Goal: Transaction & Acquisition: Subscribe to service/newsletter

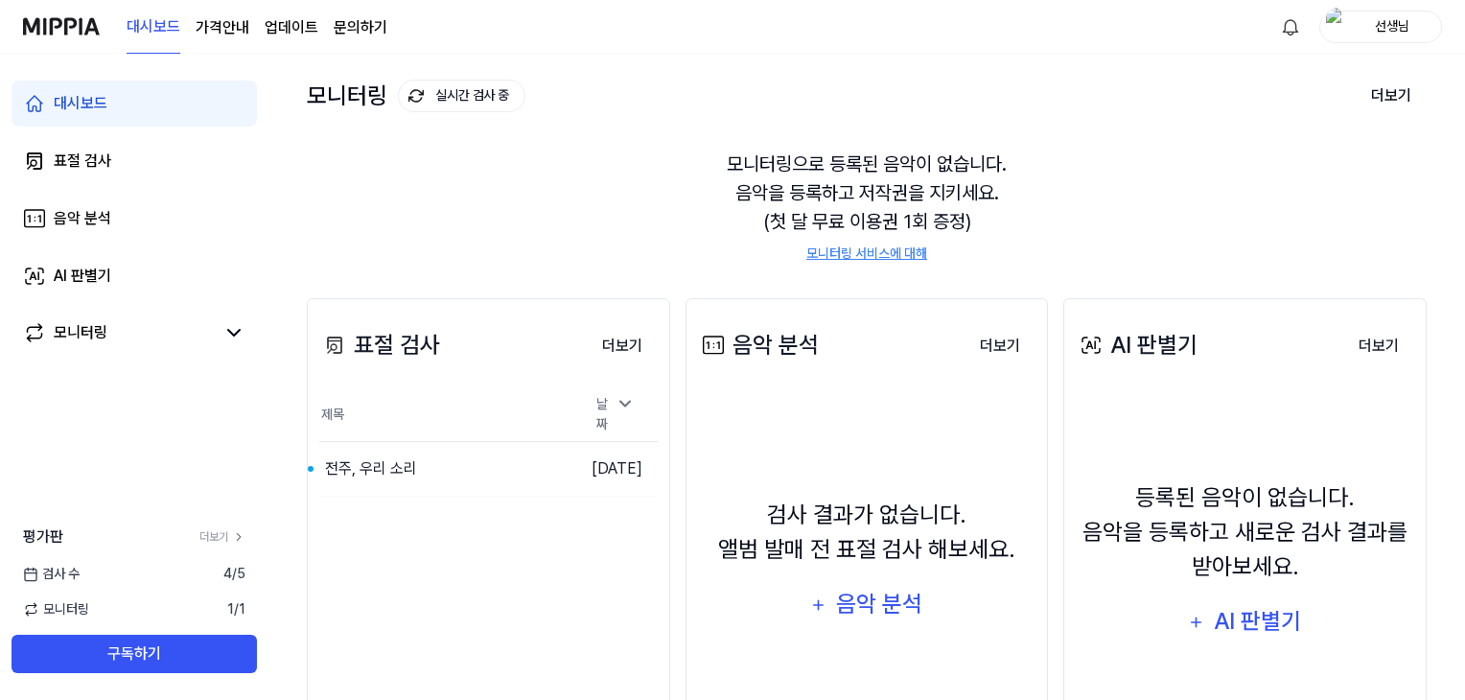
scroll to position [234, 0]
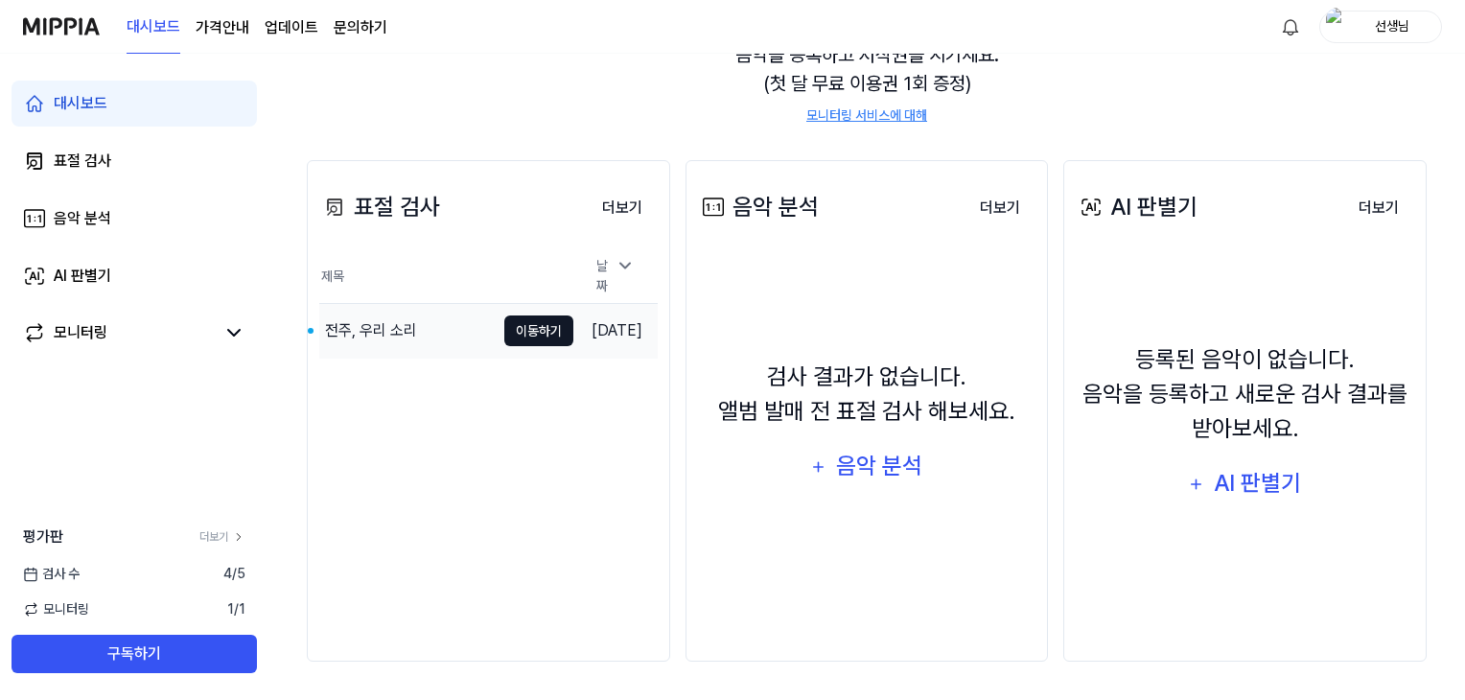
click at [516, 326] on button "이동하기" at bounding box center [538, 330] width 69 height 31
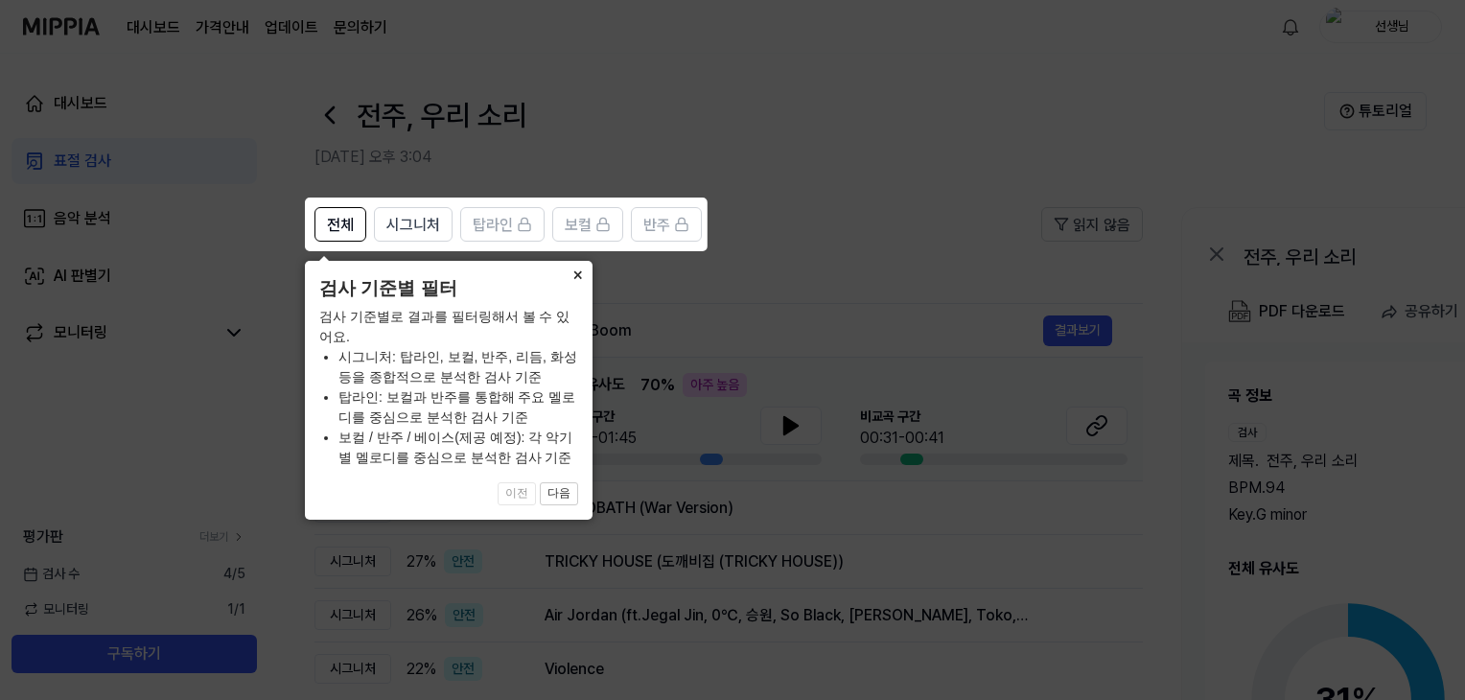
click at [579, 272] on button "×" at bounding box center [577, 274] width 31 height 27
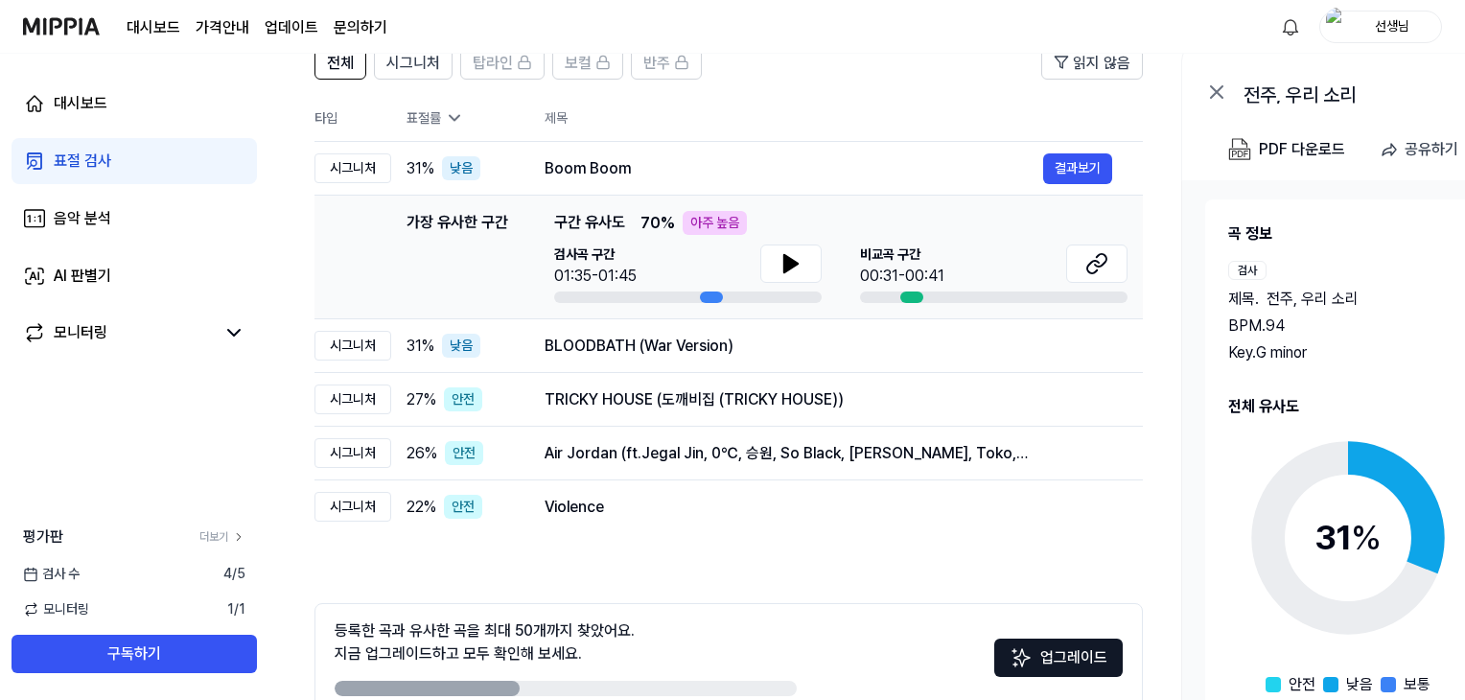
scroll to position [266, 0]
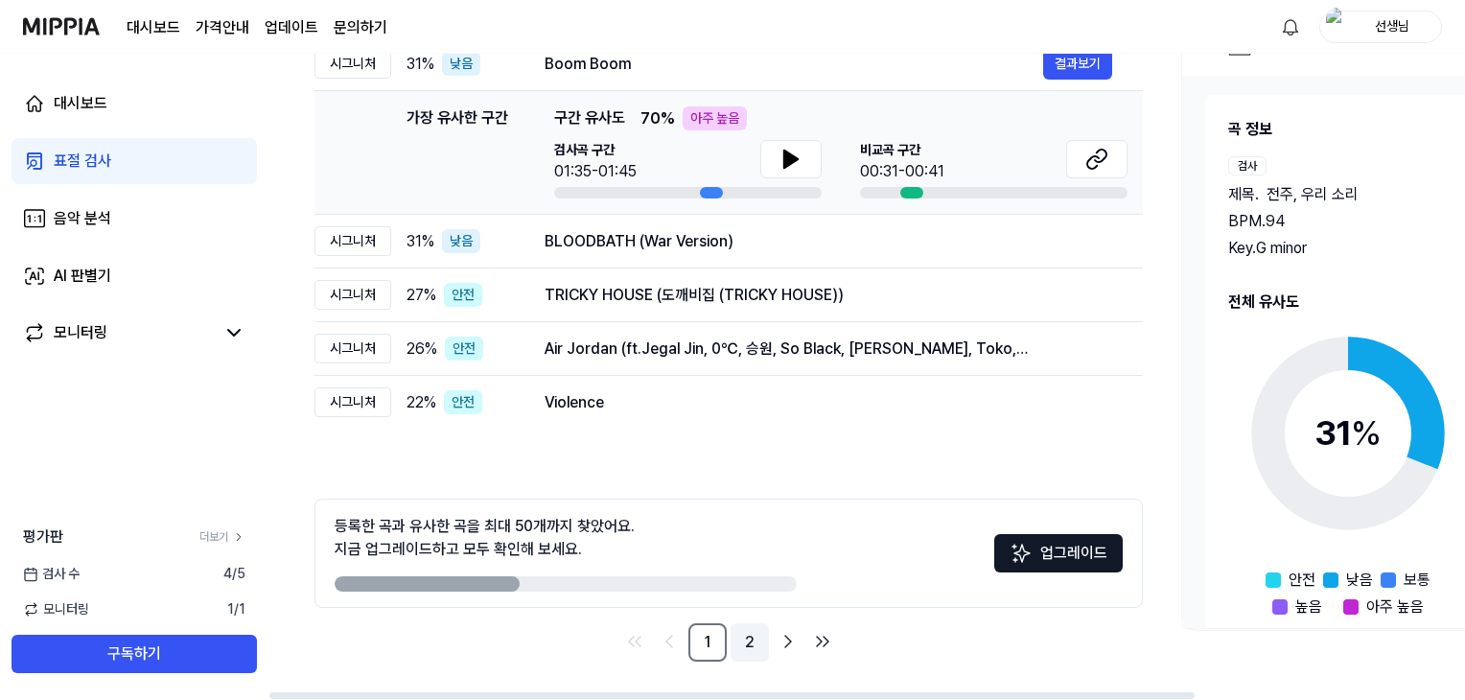
click at [746, 644] on link "2" at bounding box center [749, 642] width 38 height 38
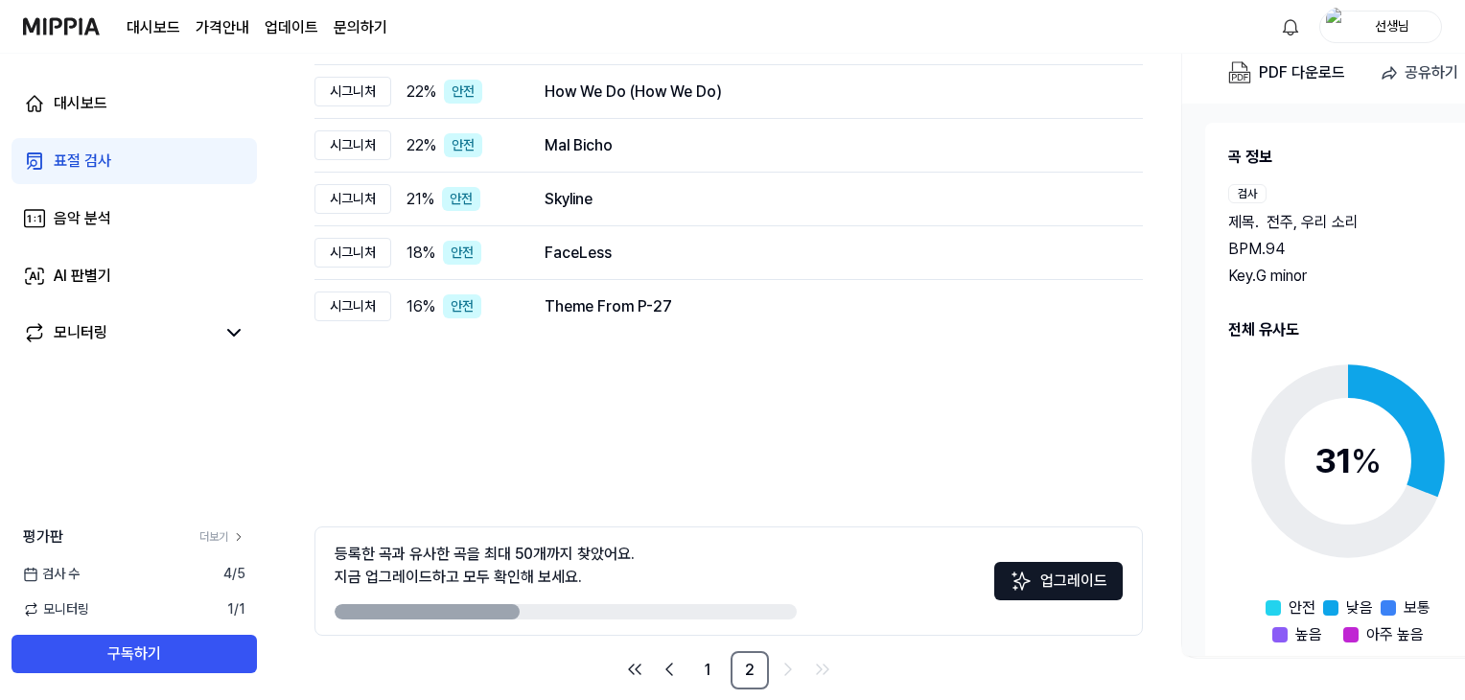
scroll to position [266, 0]
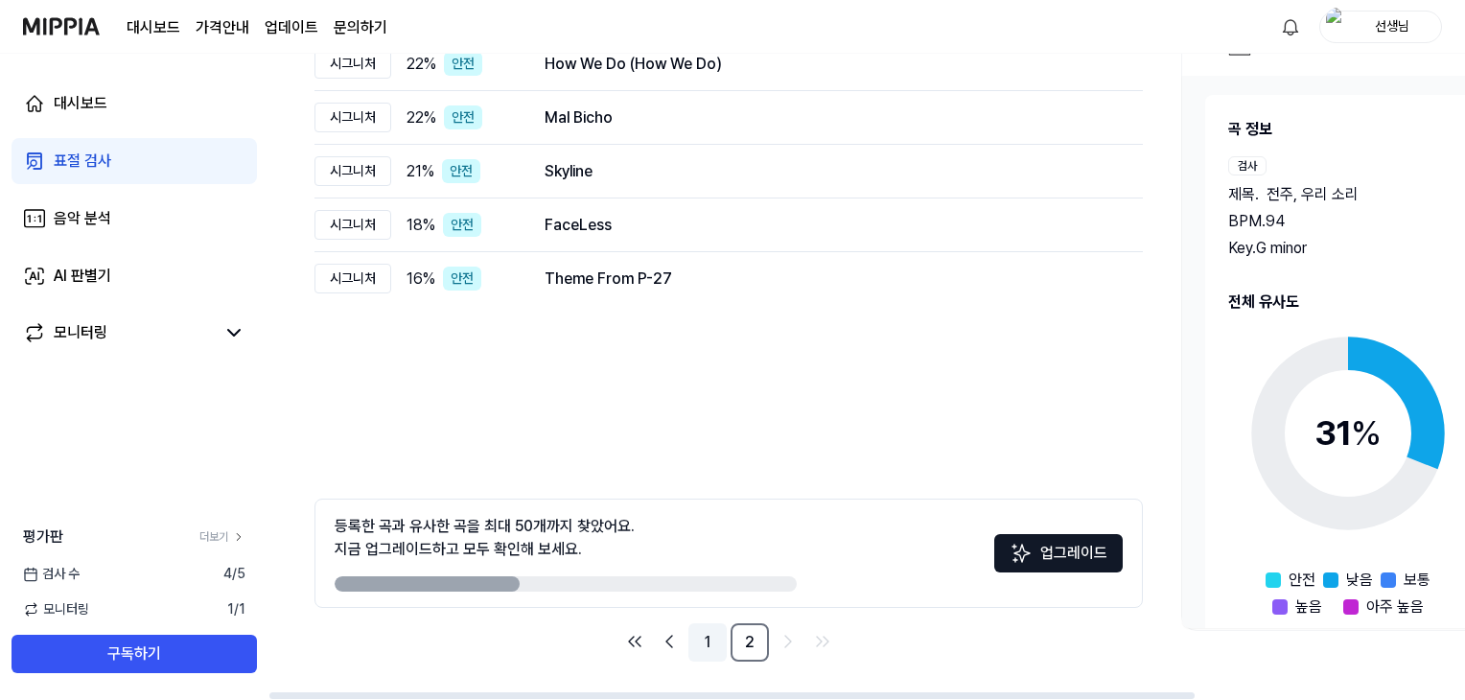
click at [706, 634] on link "1" at bounding box center [707, 642] width 38 height 38
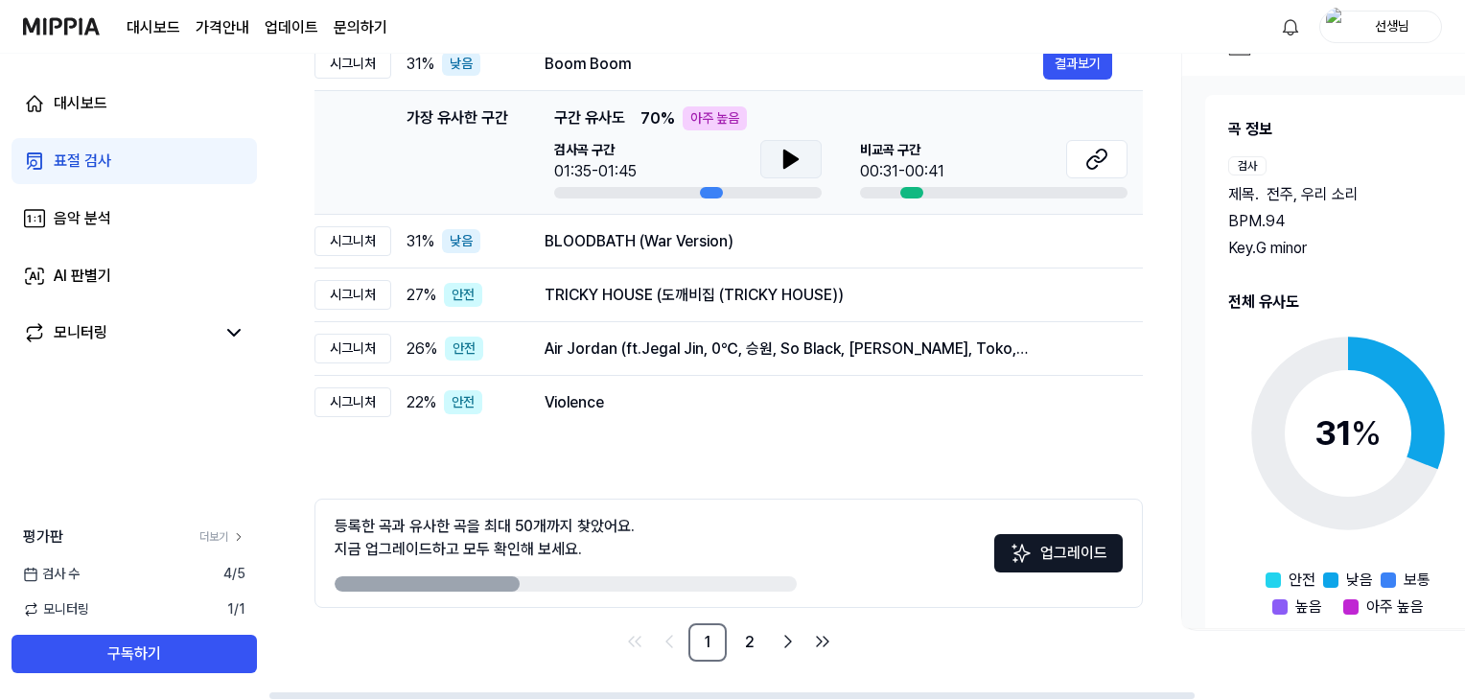
click at [784, 163] on icon at bounding box center [790, 158] width 13 height 17
click at [1081, 160] on button at bounding box center [1096, 159] width 61 height 38
click at [803, 153] on button at bounding box center [790, 159] width 61 height 38
click at [785, 158] on icon at bounding box center [787, 158] width 4 height 15
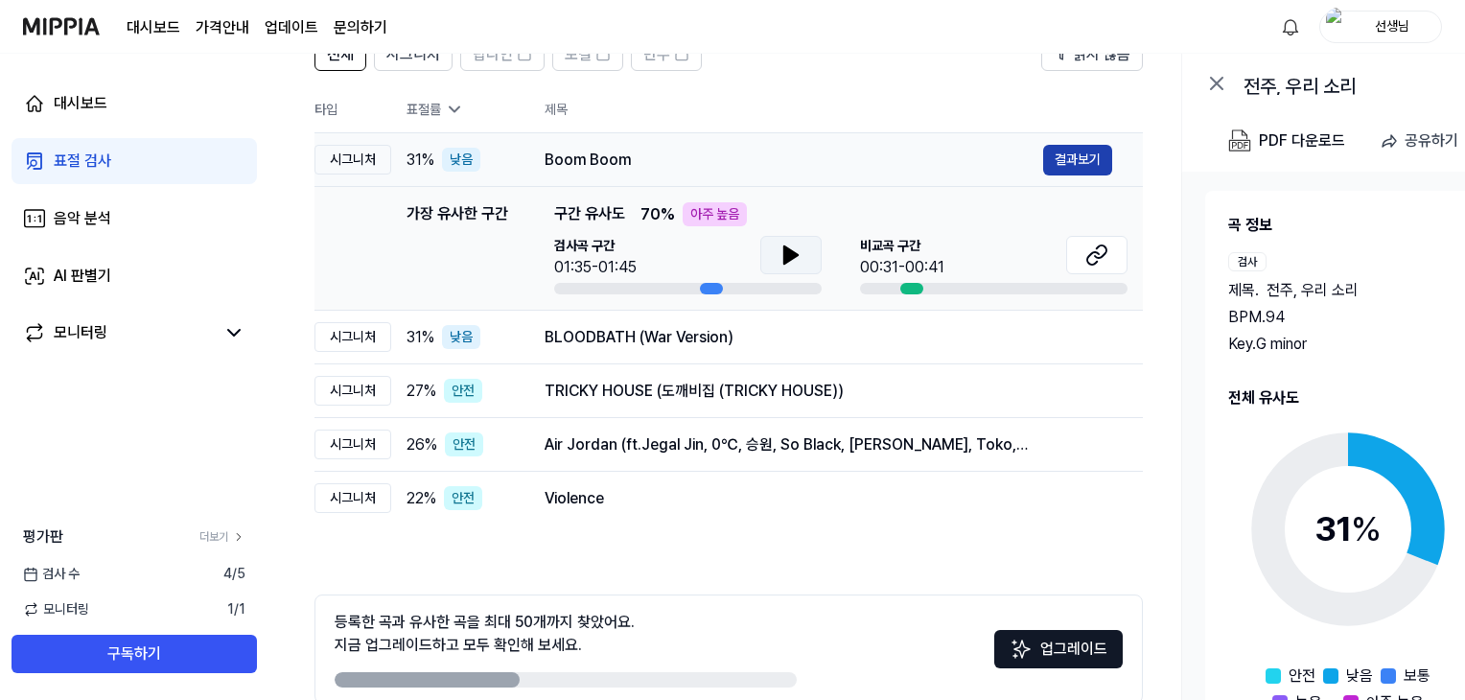
click at [1080, 160] on button "결과보기" at bounding box center [1077, 160] width 69 height 31
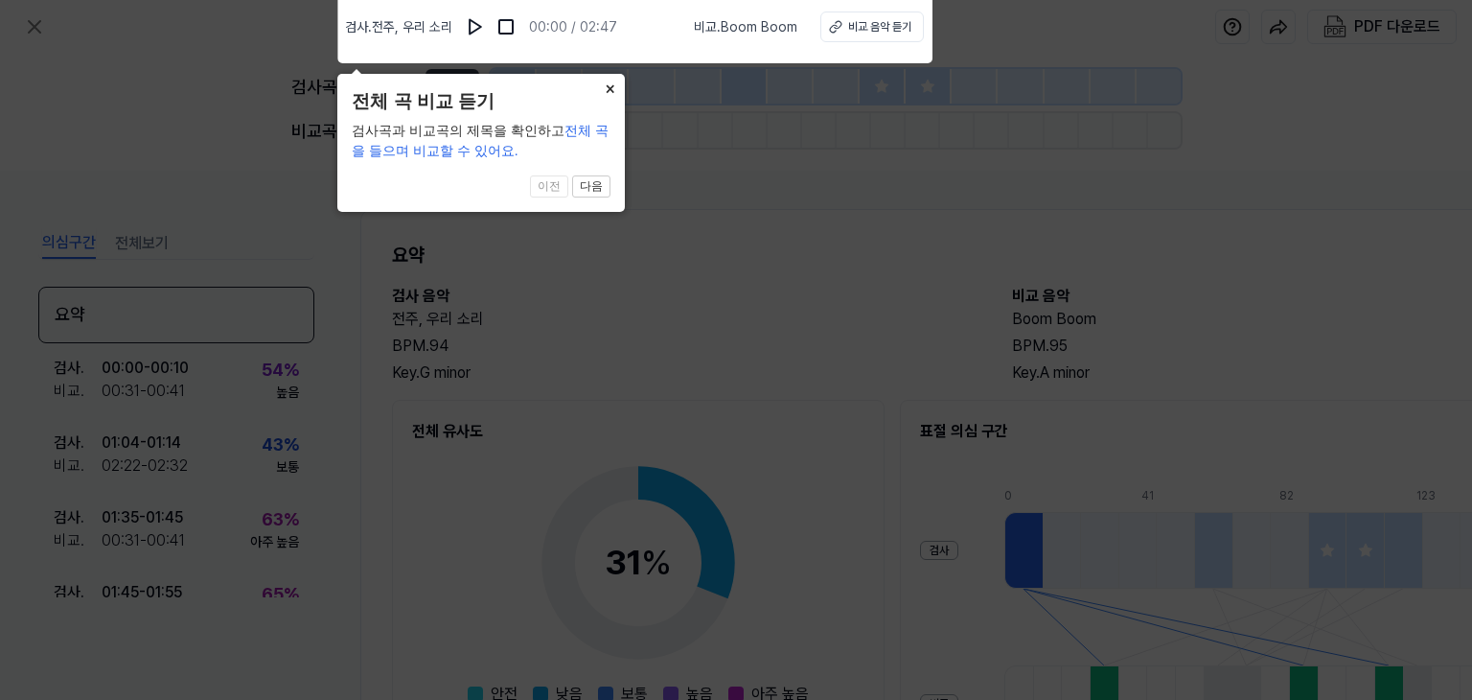
click at [613, 89] on button "×" at bounding box center [609, 87] width 31 height 27
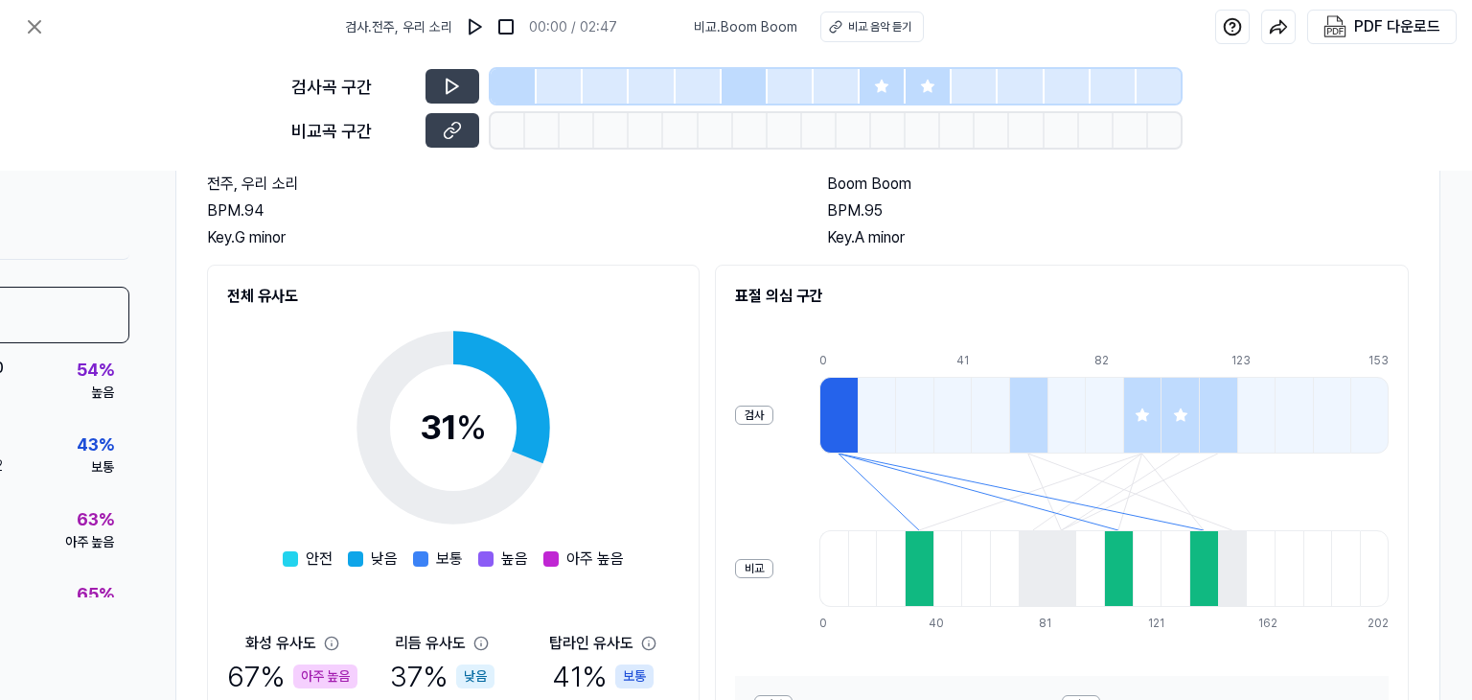
scroll to position [135, 199]
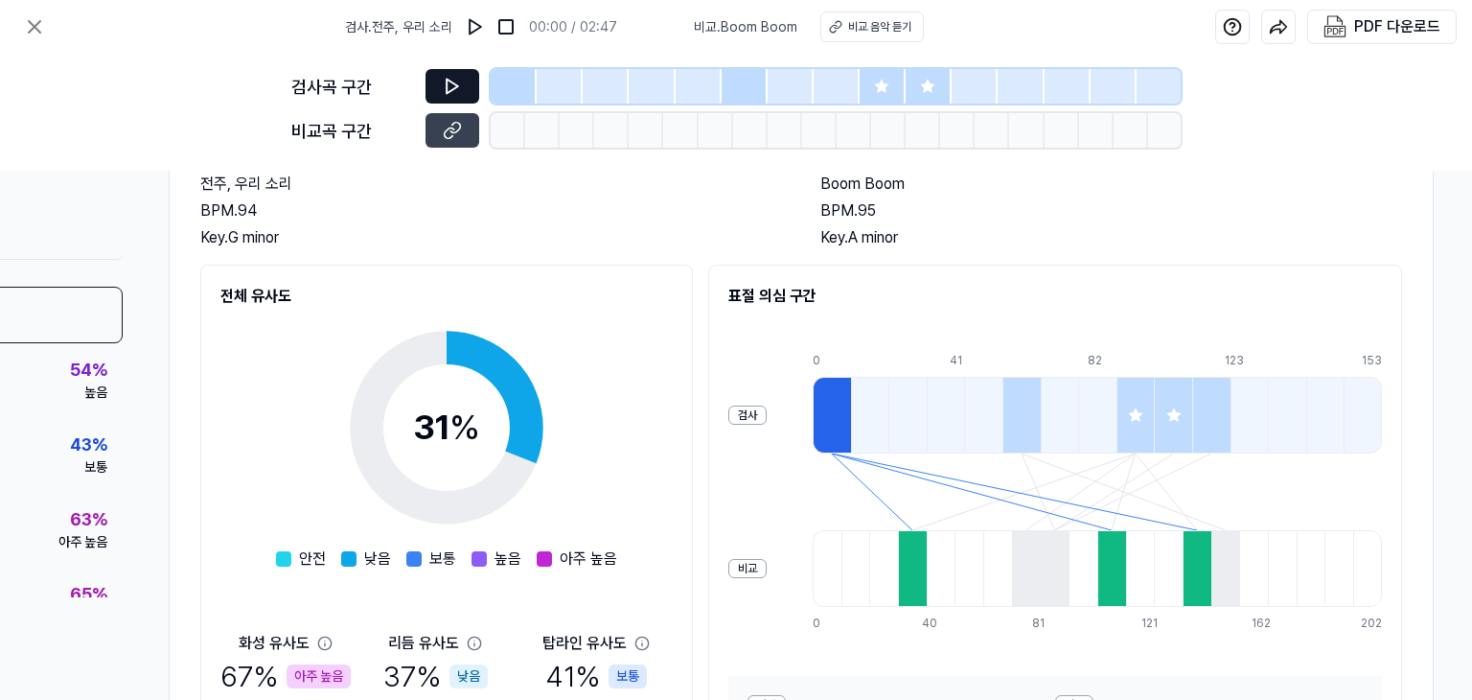
click at [449, 90] on icon at bounding box center [452, 86] width 19 height 19
click at [449, 82] on icon at bounding box center [452, 86] width 19 height 19
click at [517, 95] on div at bounding box center [514, 86] width 46 height 35
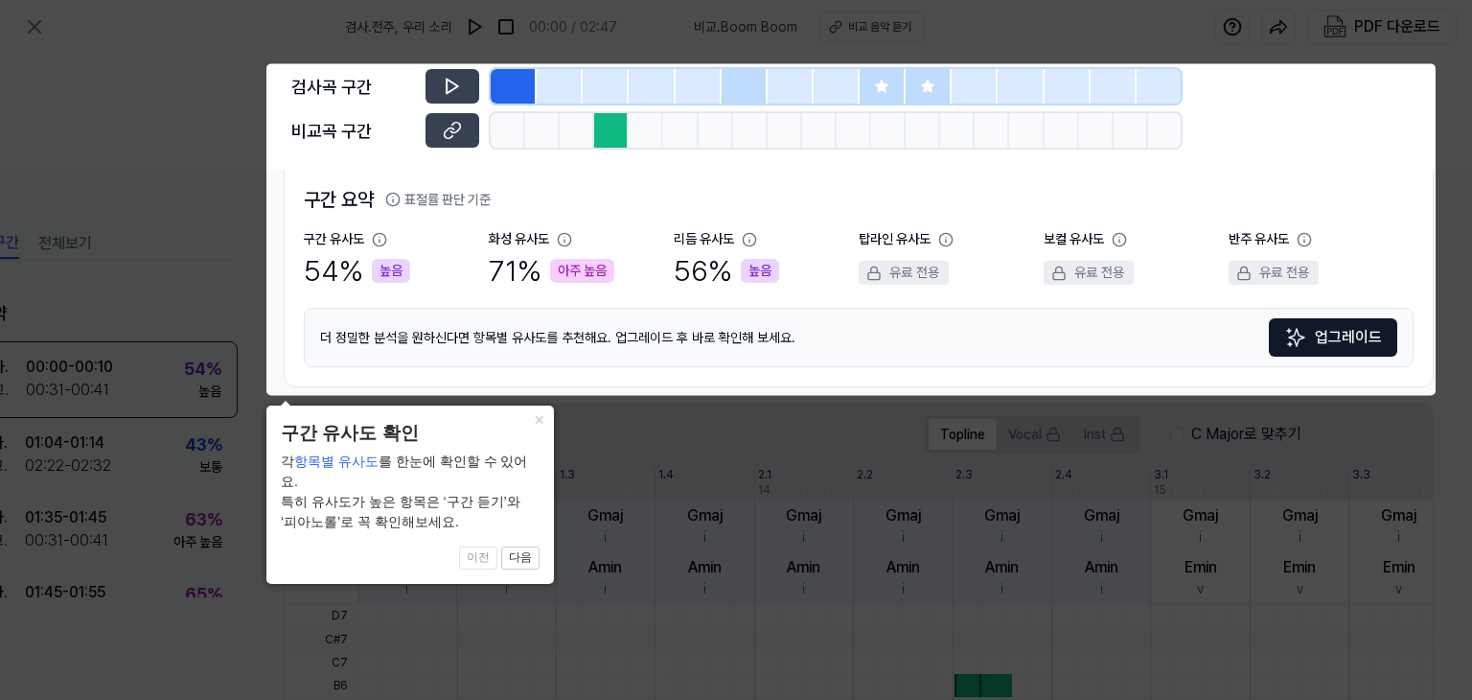
scroll to position [135, 84]
click at [746, 93] on body "검사 . [GEOGRAPHIC_DATA], 우리 소리 00:00 / 02:47 비교 . [GEOGRAPHIC_DATA] 음악 듣기 PDF 다운…" at bounding box center [736, 350] width 1472 height 700
click at [611, 136] on body "검사 . [GEOGRAPHIC_DATA], 우리 소리 00:00 / 02:47 비교 . [GEOGRAPHIC_DATA] 음악 듣기 PDF 다운…" at bounding box center [736, 350] width 1472 height 700
click at [731, 81] on body "검사 . [GEOGRAPHIC_DATA], 우리 소리 00:00 / 02:47 비교 . [GEOGRAPHIC_DATA] 음악 듣기 PDF 다운…" at bounding box center [736, 350] width 1472 height 700
click at [507, 89] on body "검사 . [GEOGRAPHIC_DATA], 우리 소리 00:00 / 02:47 비교 . [GEOGRAPHIC_DATA] 음악 듣기 PDF 다운…" at bounding box center [736, 350] width 1472 height 700
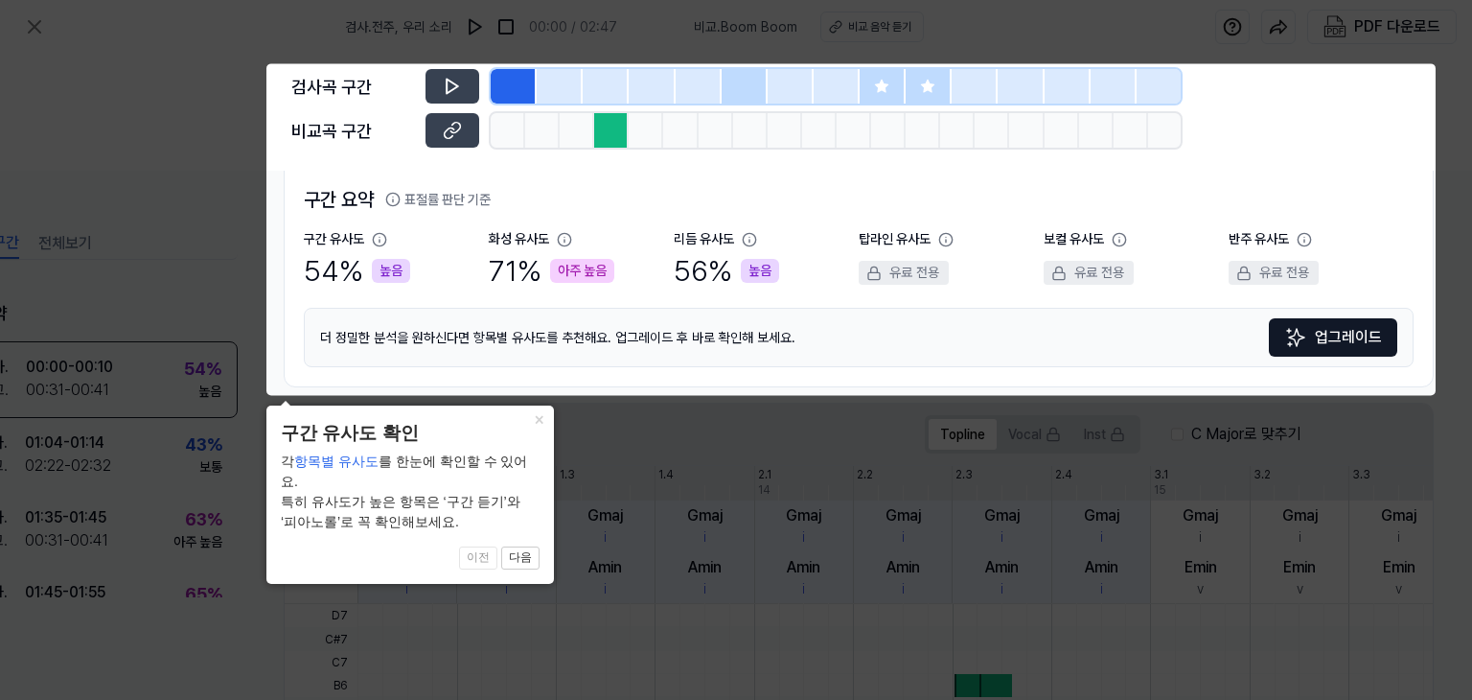
click at [766, 81] on body "검사 . [GEOGRAPHIC_DATA], 우리 소리 00:00 / 02:47 비교 . [GEOGRAPHIC_DATA] 음악 듣기 PDF 다운…" at bounding box center [736, 350] width 1472 height 700
click at [897, 85] on body "검사 . [GEOGRAPHIC_DATA], 우리 소리 00:00 / 02:47 비교 . [GEOGRAPHIC_DATA] 음악 듣기 PDF 다운…" at bounding box center [736, 350] width 1472 height 700
click at [924, 85] on body "검사 . [GEOGRAPHIC_DATA], 우리 소리 00:00 / 02:47 비교 . [GEOGRAPHIC_DATA] 음악 듣기 PDF 다운…" at bounding box center [736, 350] width 1472 height 700
click at [243, 88] on icon at bounding box center [736, 350] width 1472 height 700
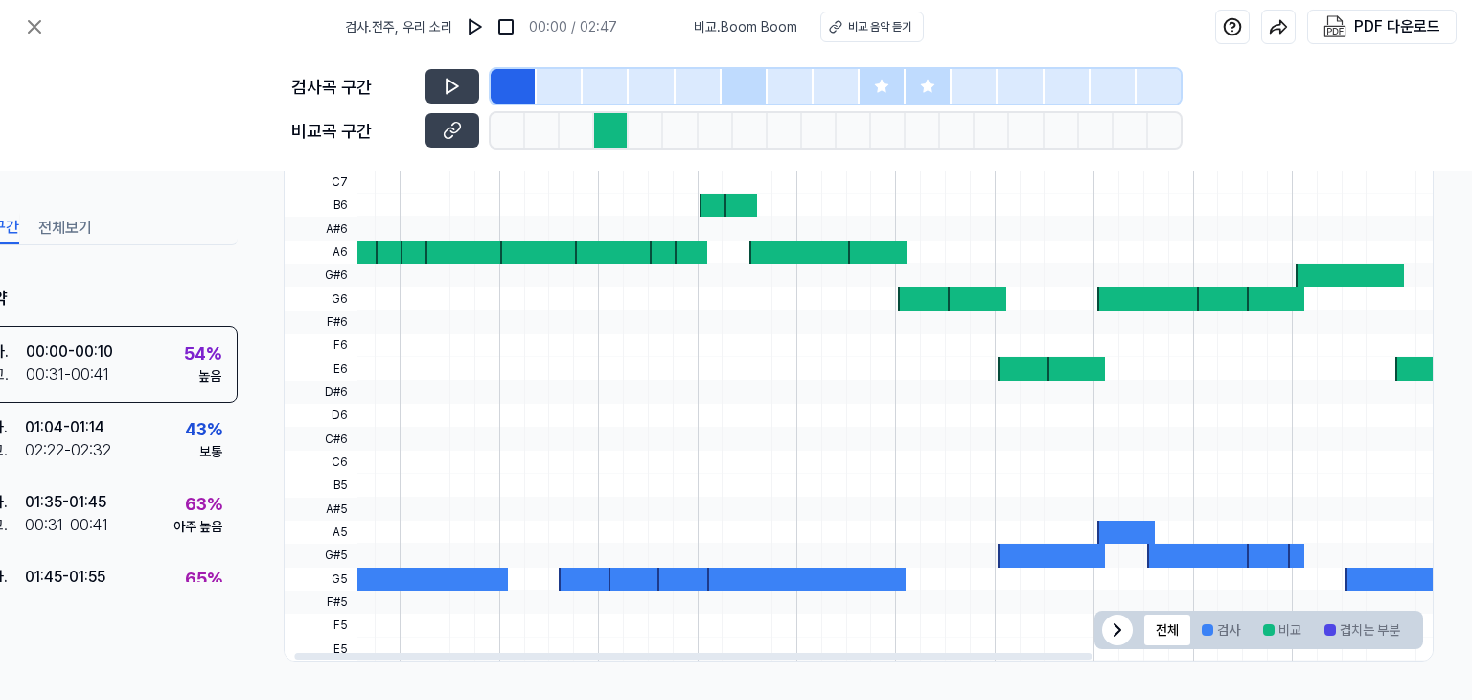
scroll to position [0, 0]
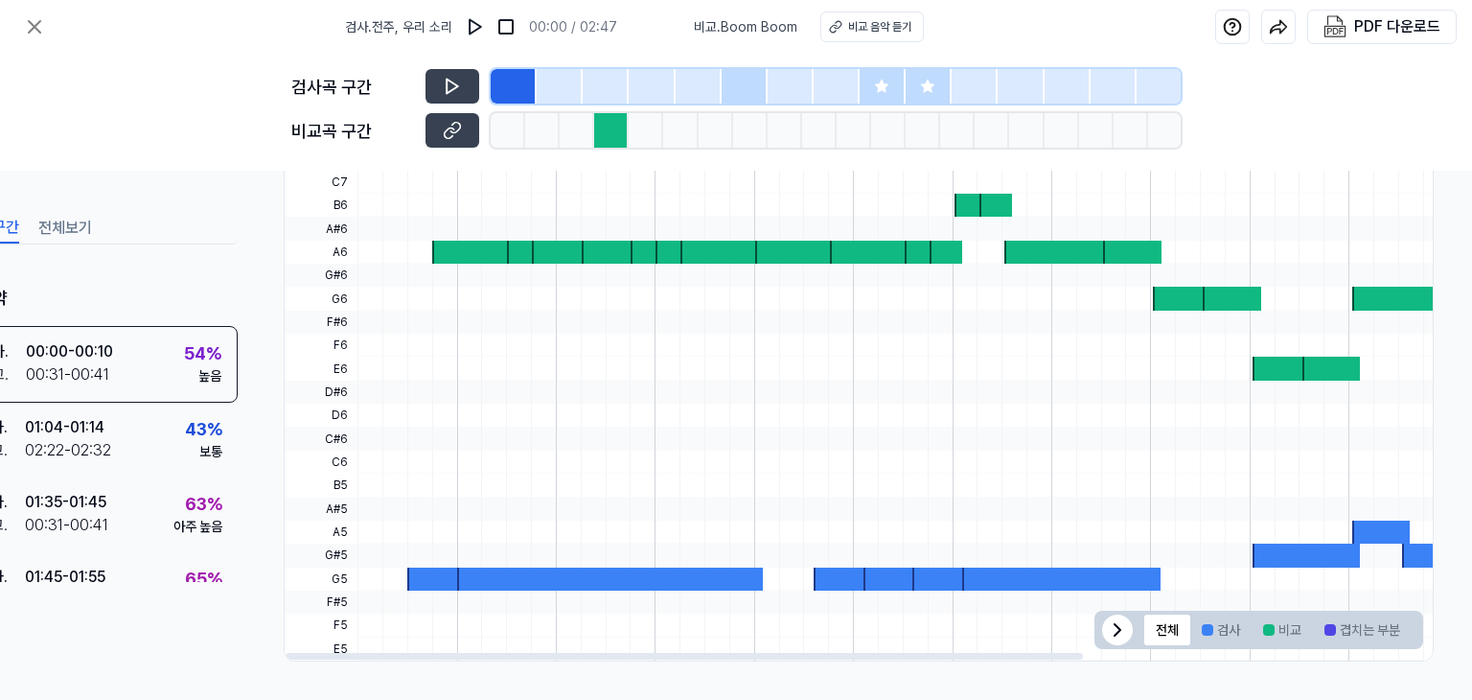
drag, startPoint x: 908, startPoint y: 649, endPoint x: 752, endPoint y: 686, distance: 159.7
click at [752, 659] on div at bounding box center [685, 656] width 798 height 7
drag, startPoint x: 707, startPoint y: 648, endPoint x: 535, endPoint y: 626, distance: 173.9
click at [567, 653] on div at bounding box center [685, 656] width 798 height 7
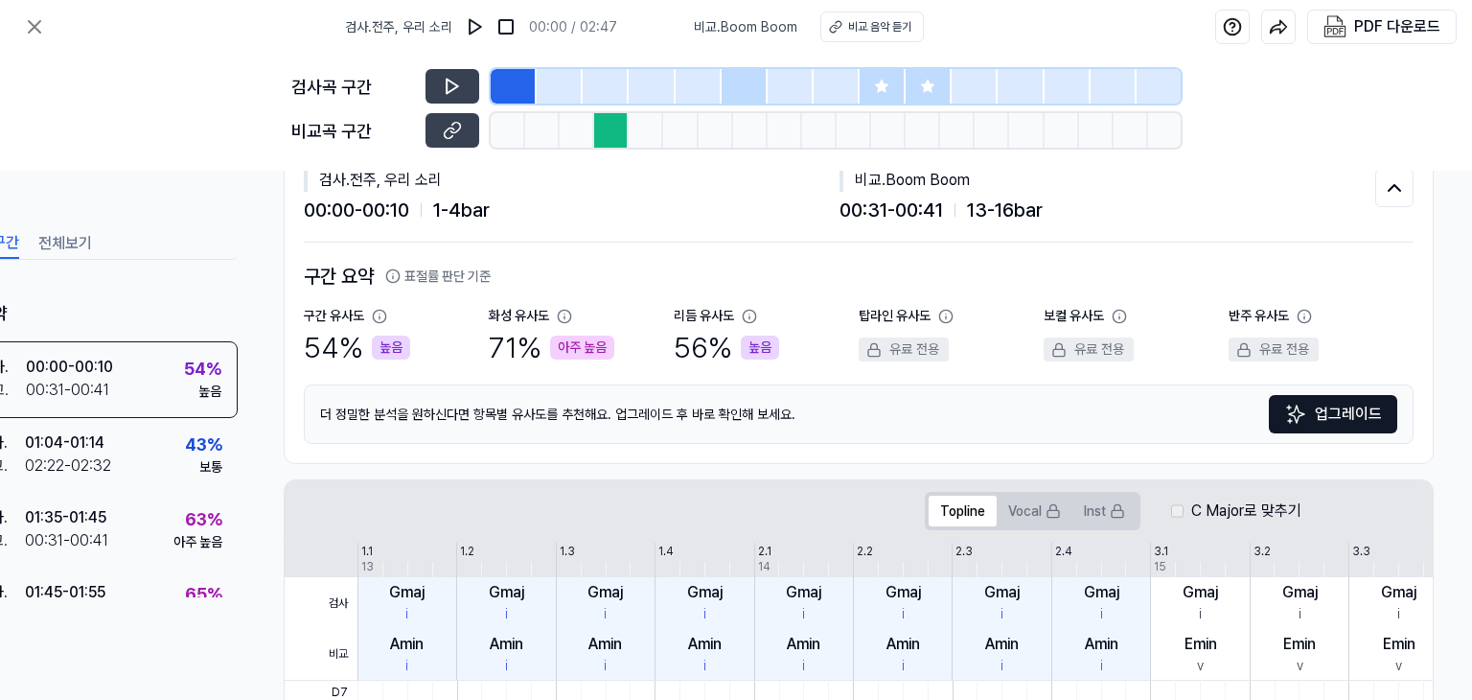
scroll to position [0, 84]
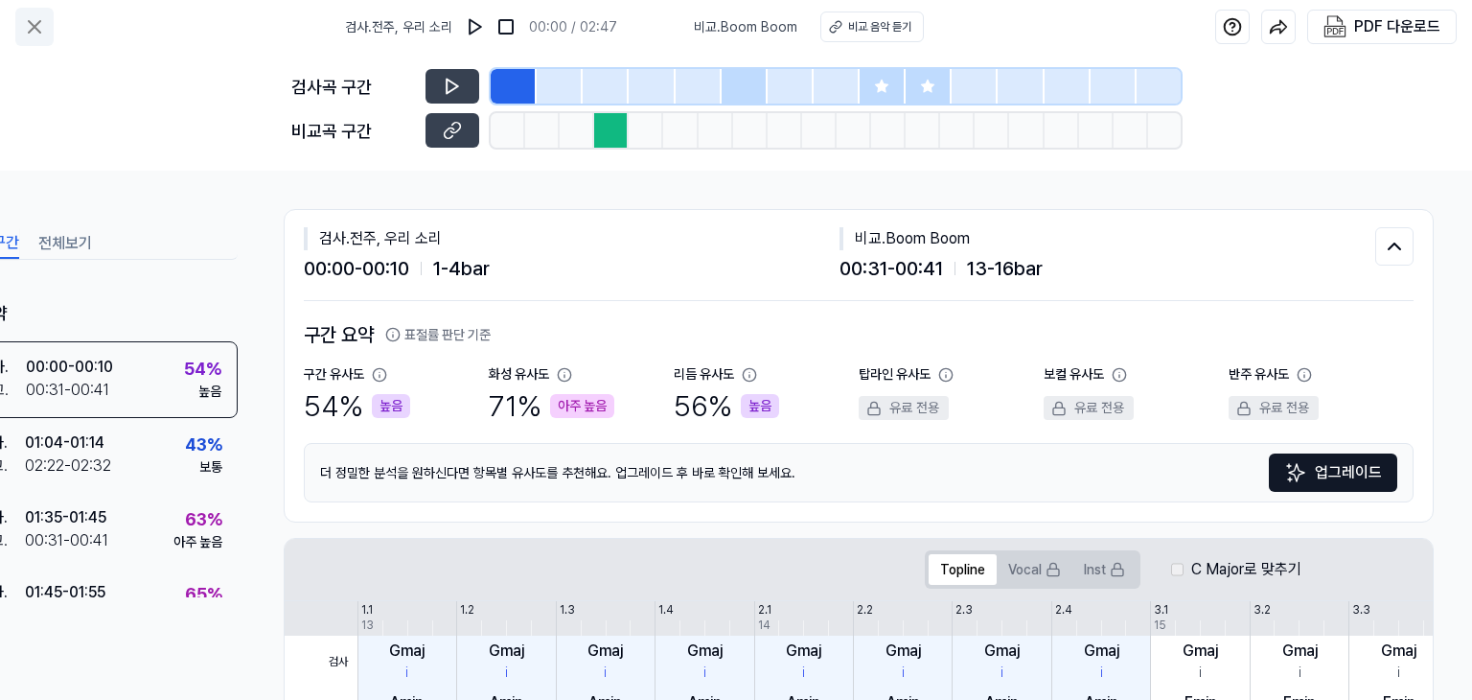
click at [35, 23] on icon at bounding box center [34, 26] width 23 height 23
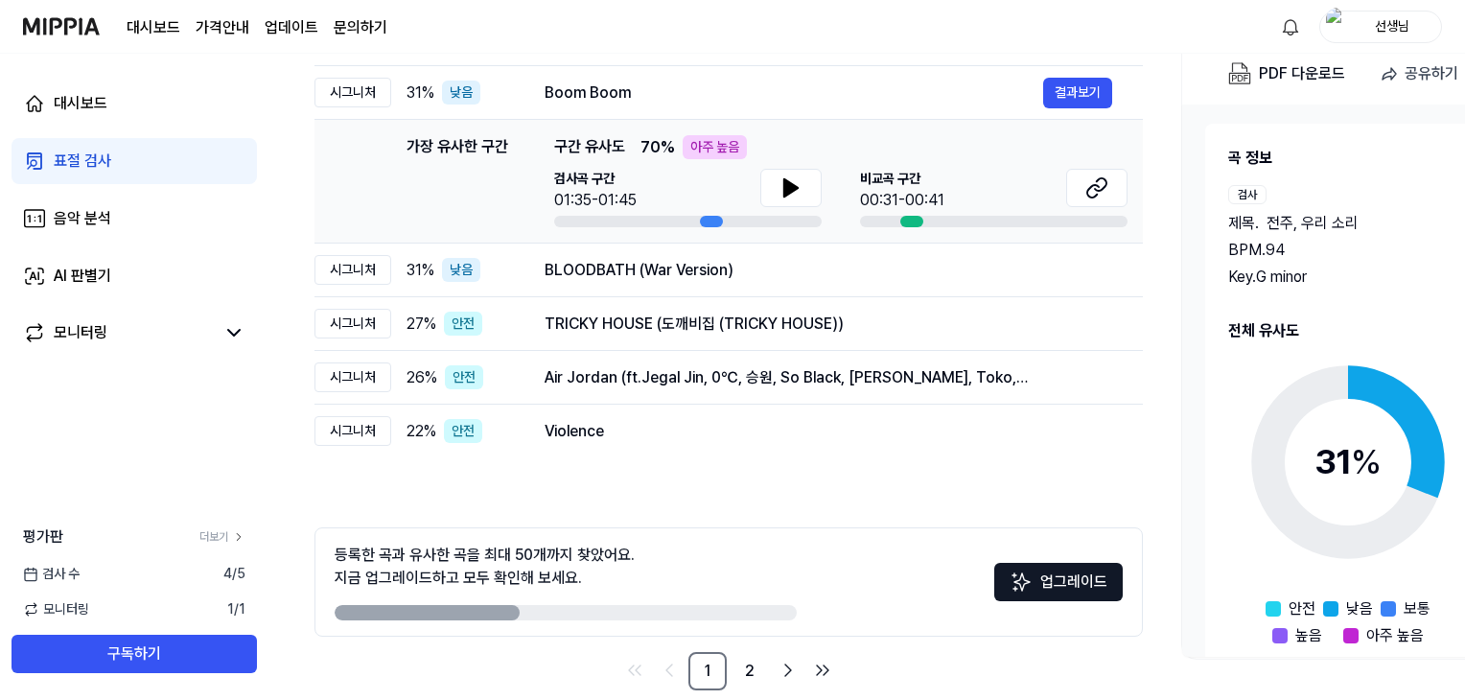
scroll to position [266, 0]
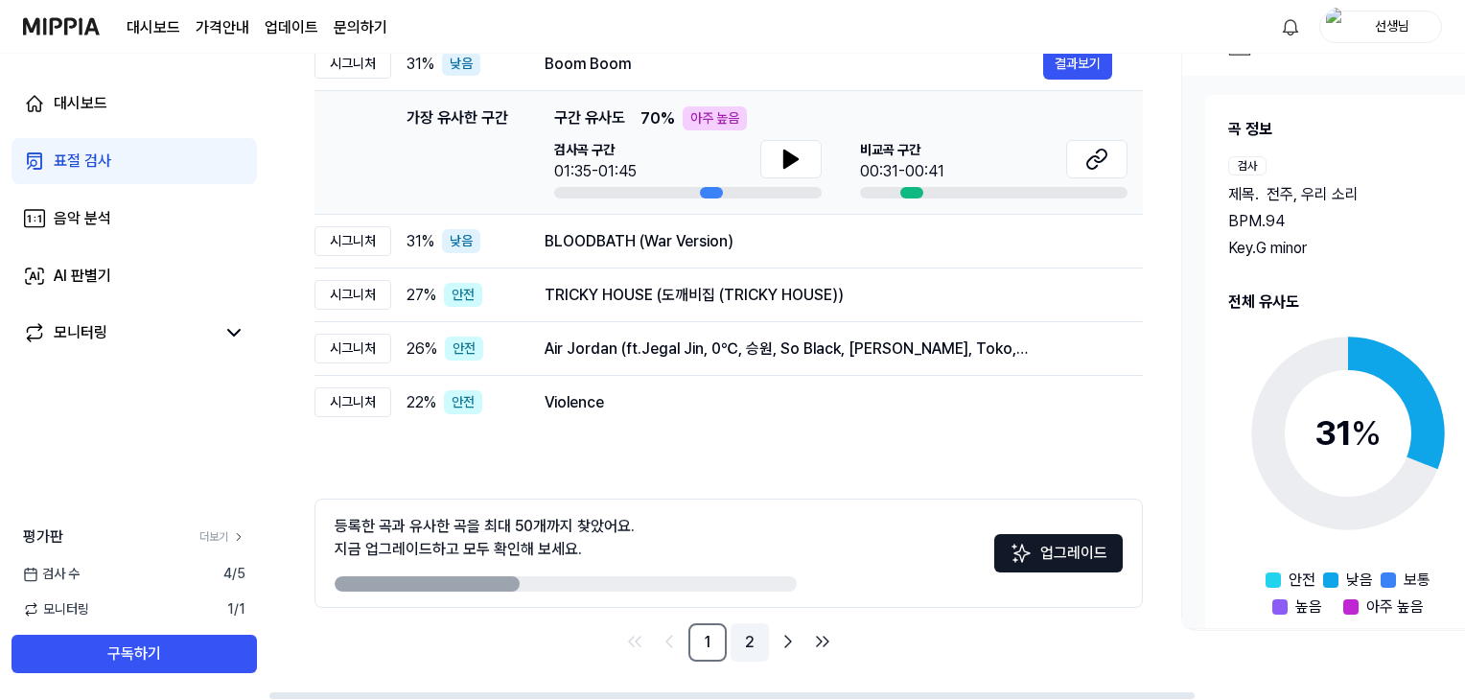
click at [750, 646] on link "2" at bounding box center [749, 642] width 38 height 38
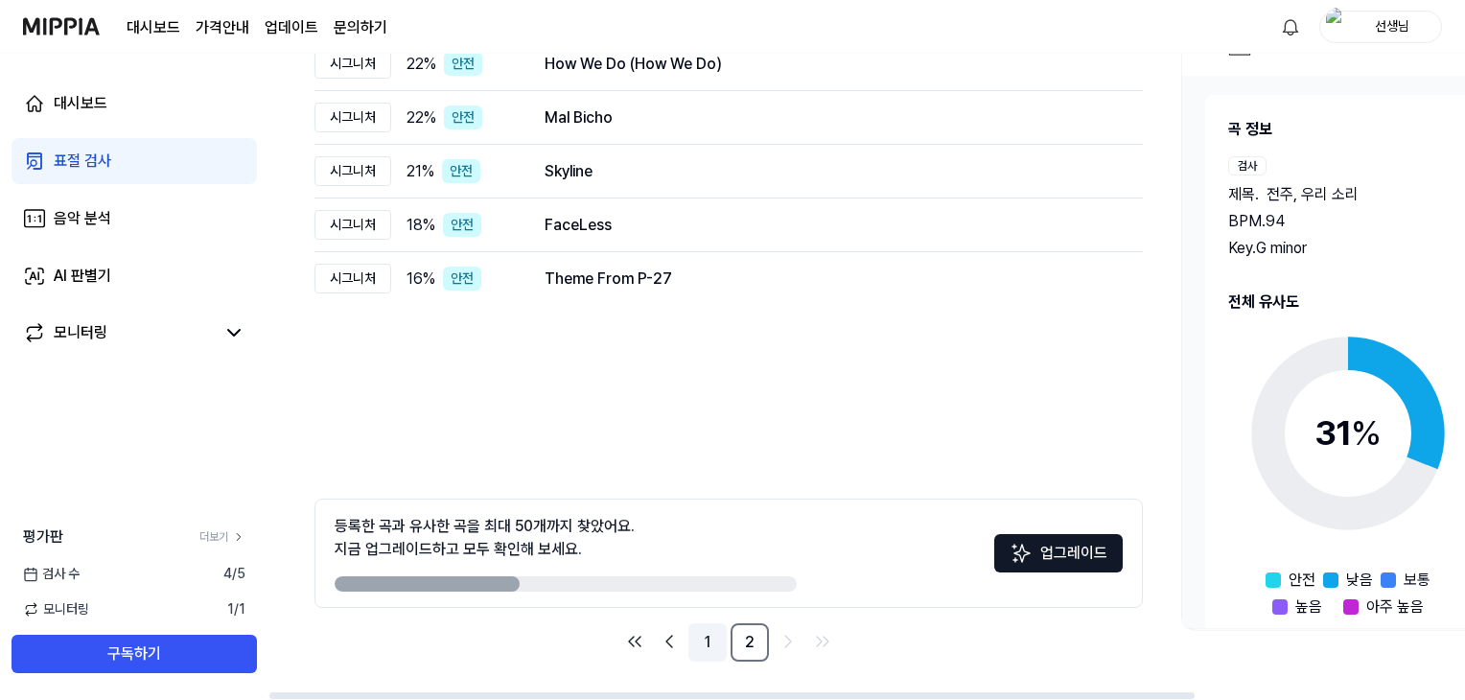
click at [702, 653] on link "1" at bounding box center [707, 642] width 38 height 38
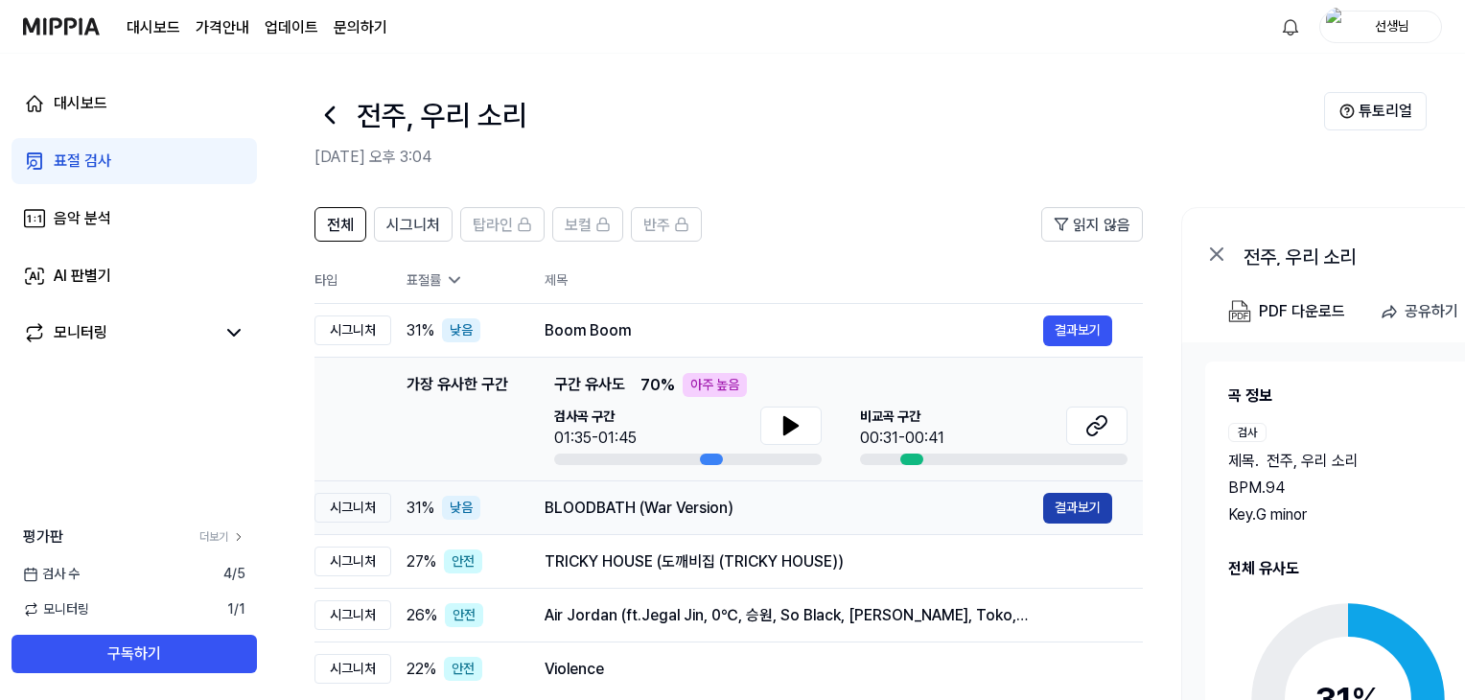
click at [1078, 511] on button "결과보기" at bounding box center [1077, 508] width 69 height 31
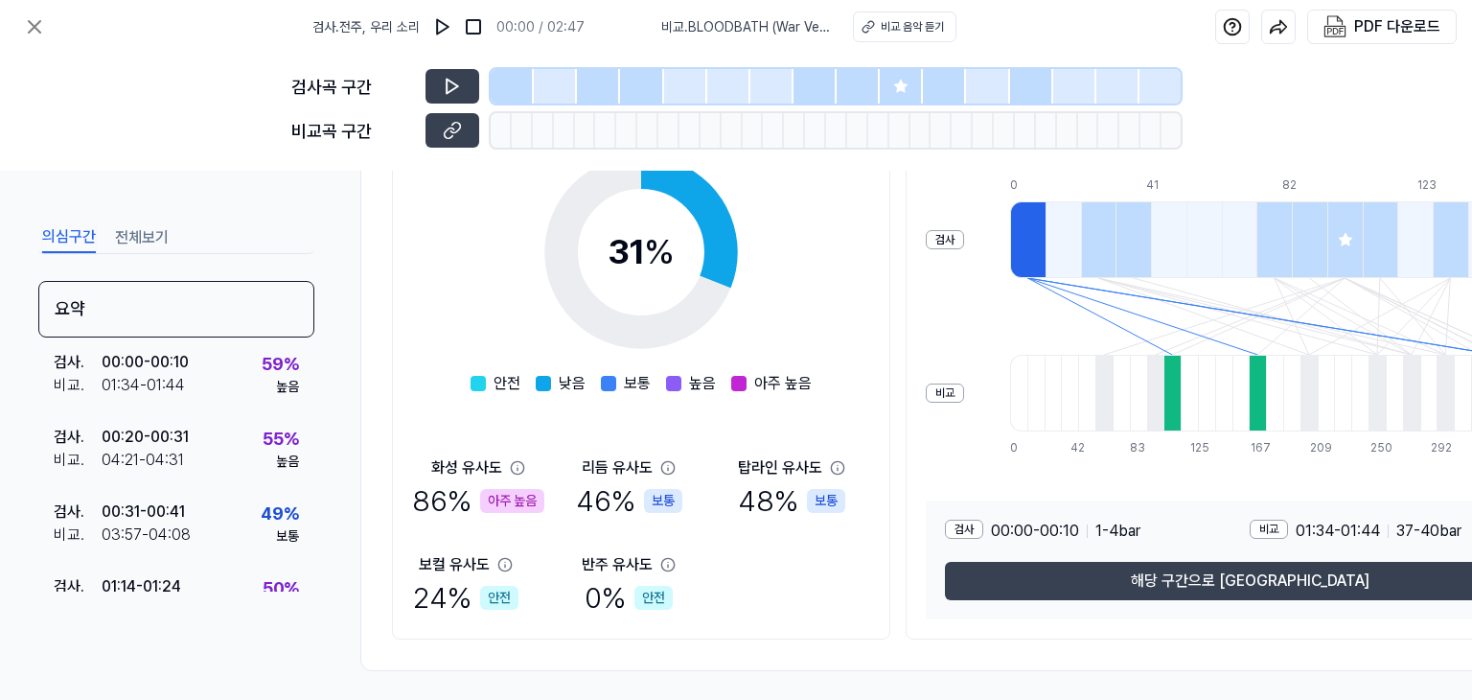
scroll to position [327, 0]
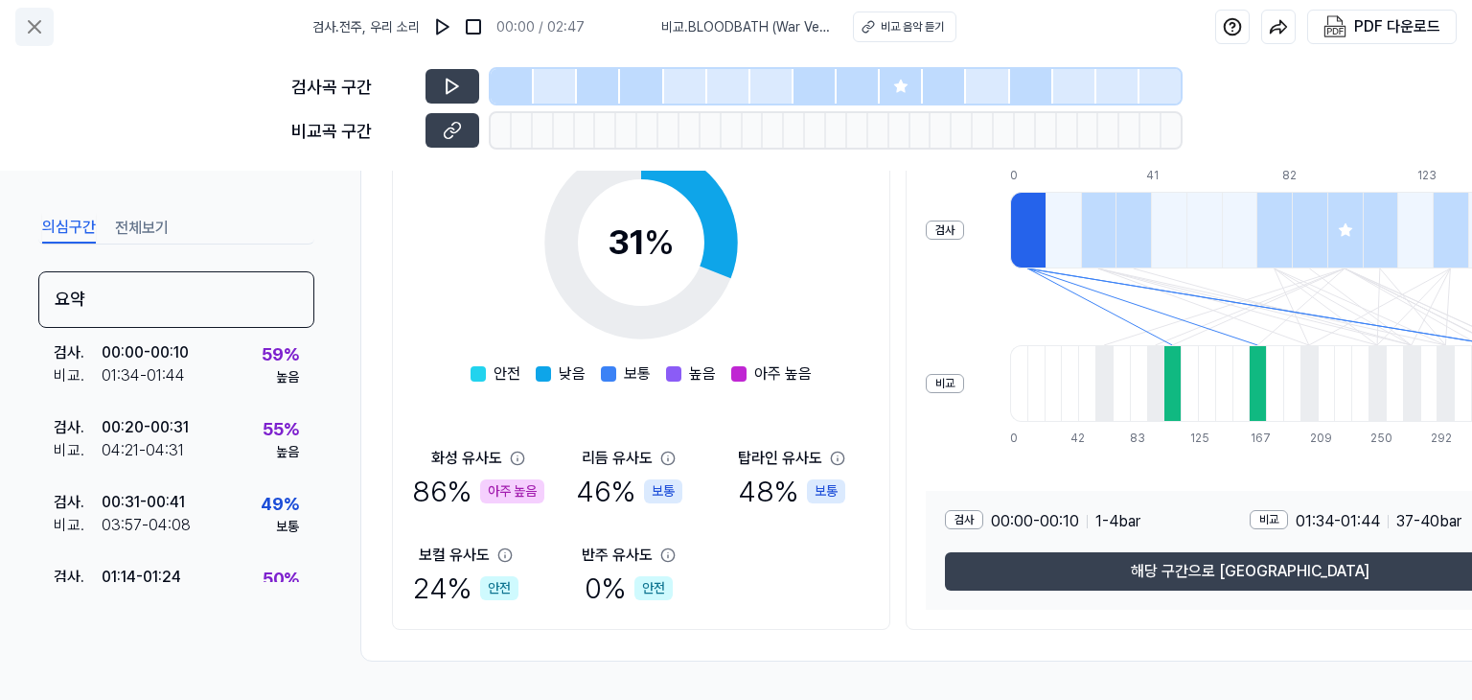
click at [31, 35] on icon at bounding box center [34, 26] width 23 height 23
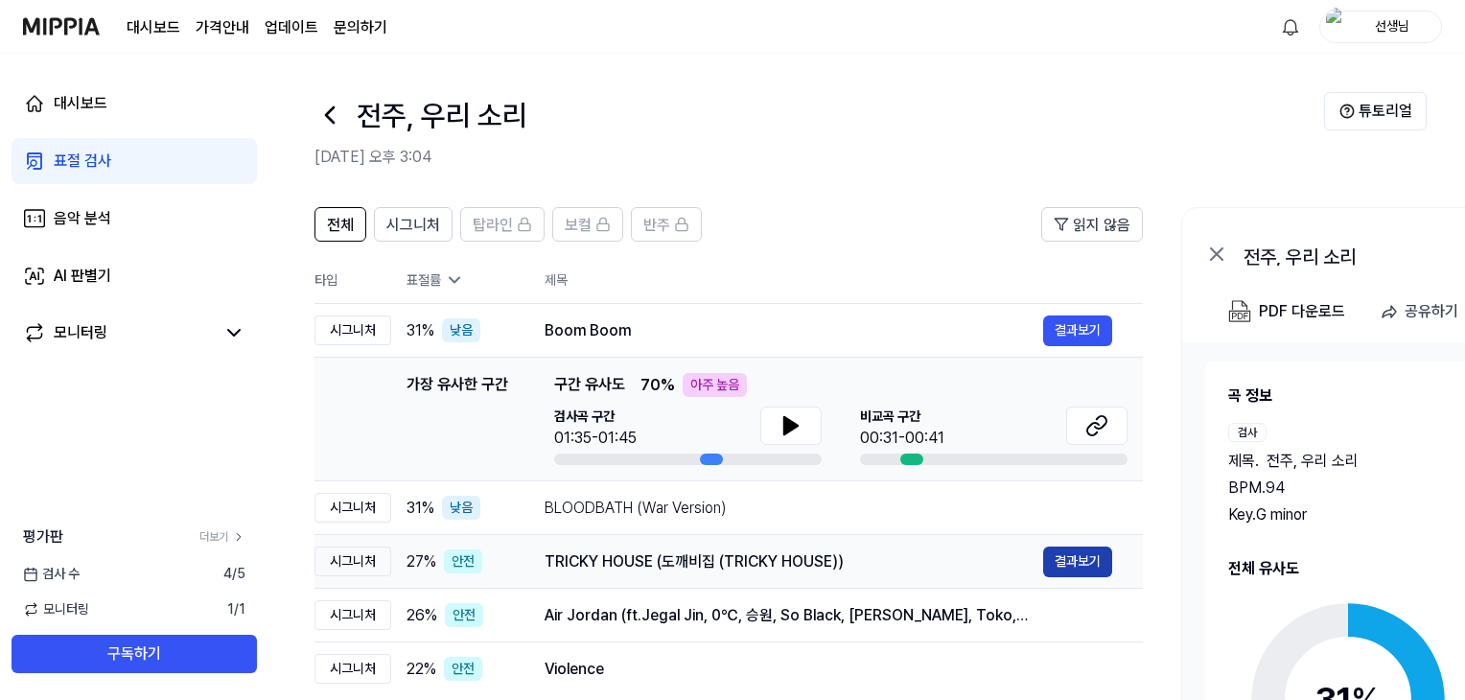
click at [1055, 568] on button "결과보기" at bounding box center [1077, 561] width 69 height 31
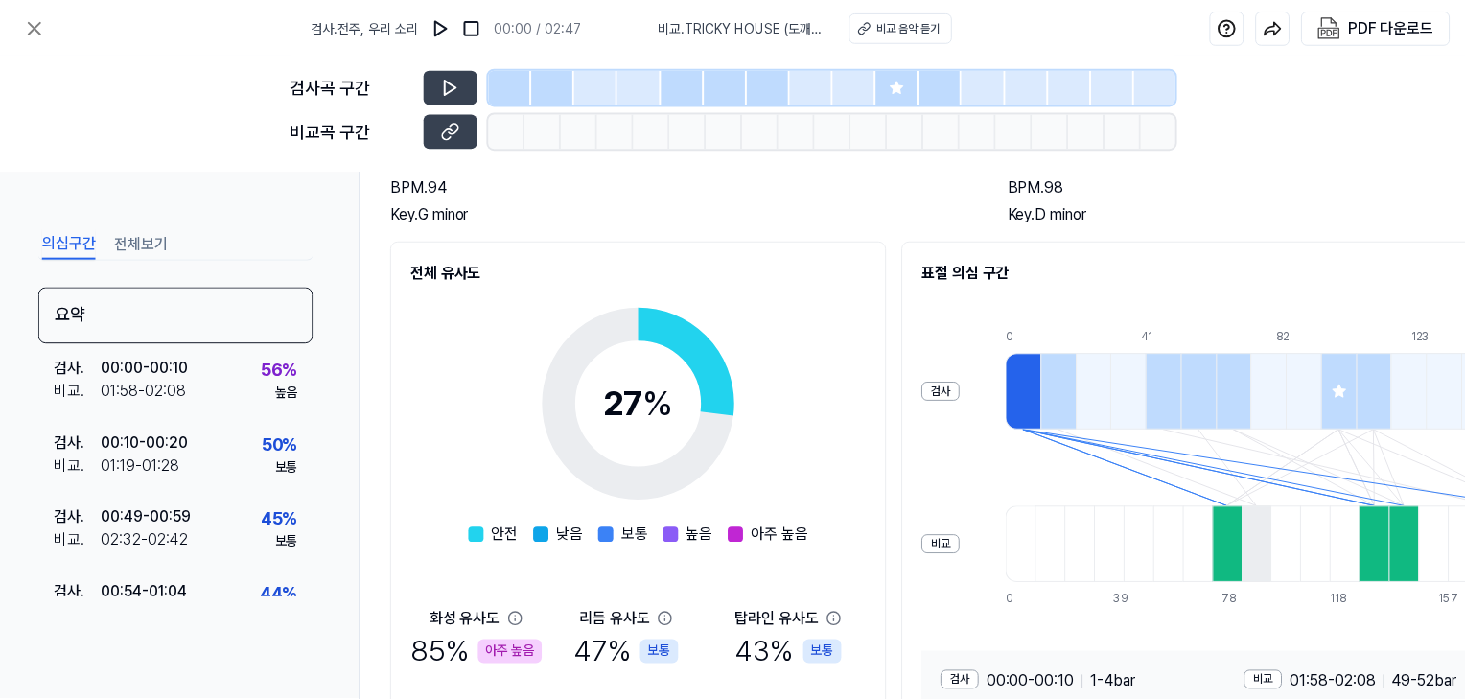
scroll to position [327, 0]
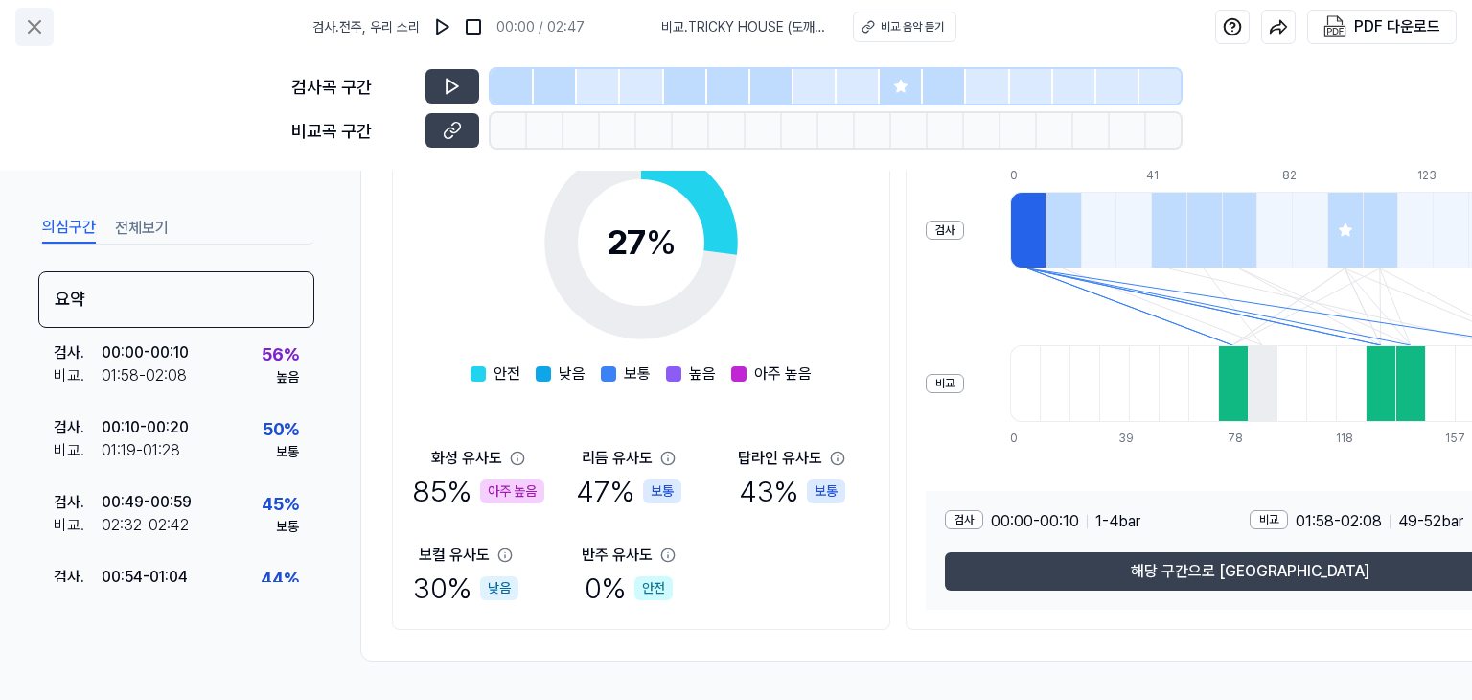
click at [38, 21] on icon at bounding box center [35, 27] width 12 height 12
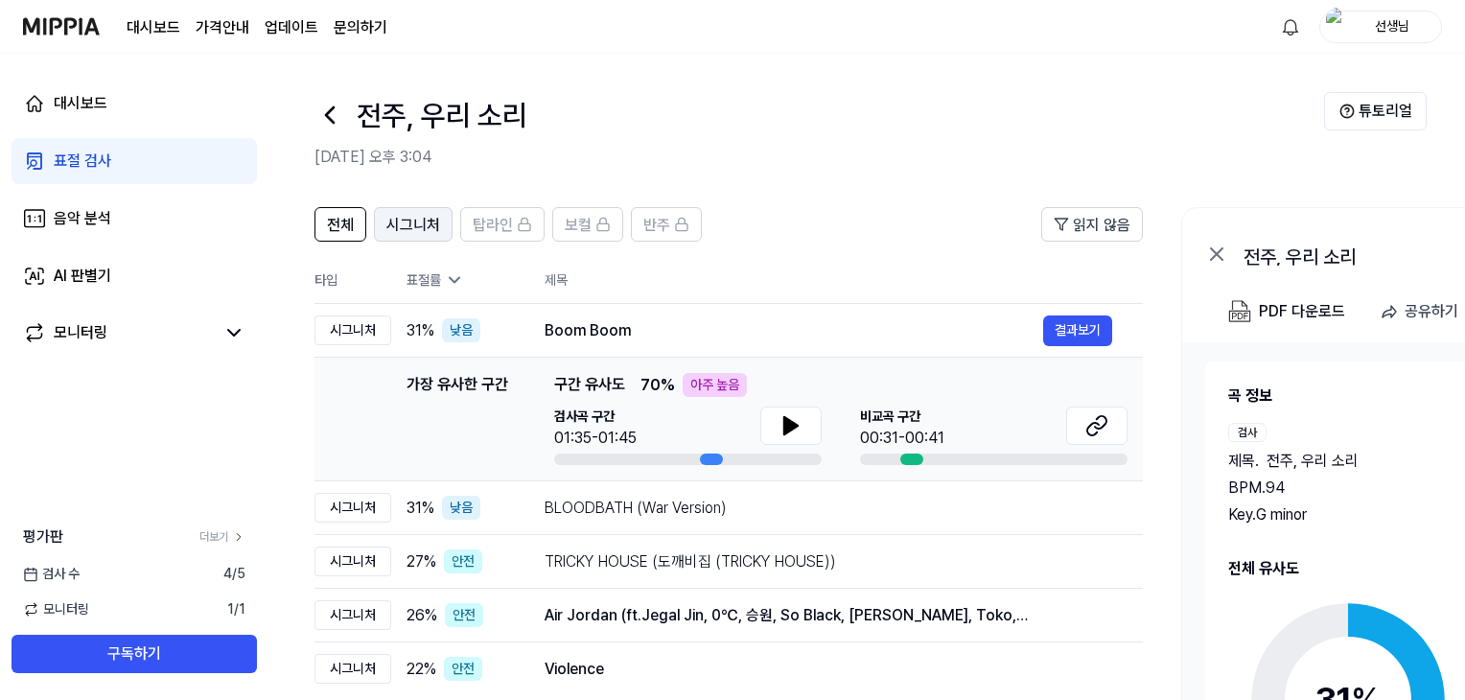
click at [406, 229] on span "시그니처" at bounding box center [413, 225] width 54 height 23
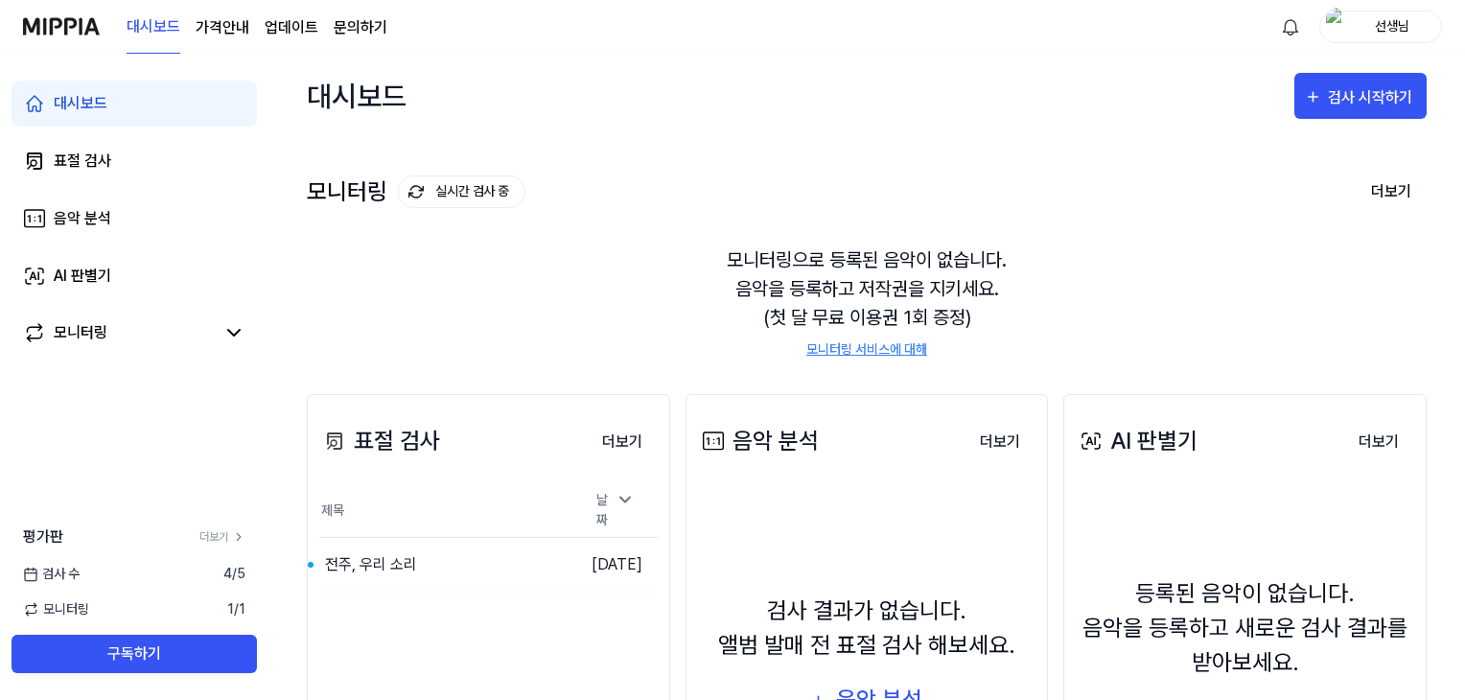
scroll to position [234, 0]
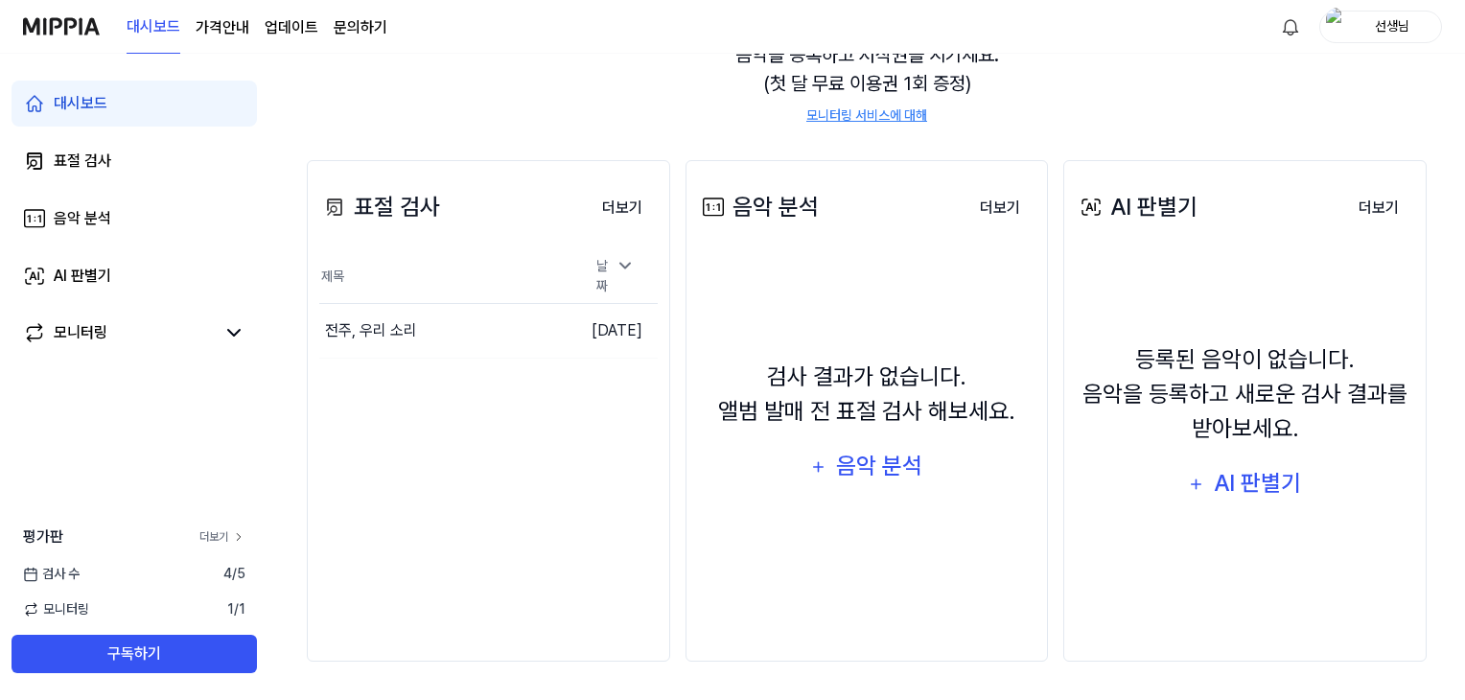
click at [224, 539] on link "더보기" at bounding box center [222, 536] width 46 height 17
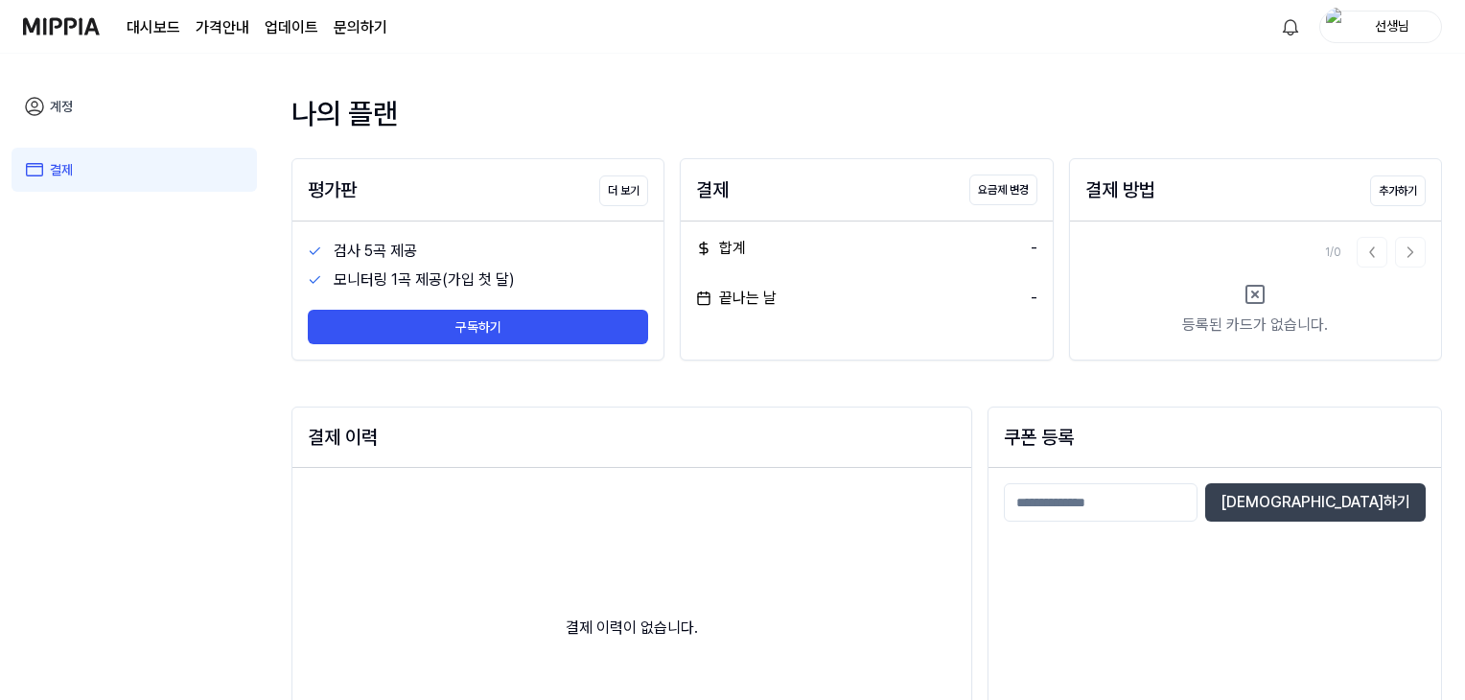
scroll to position [234, 0]
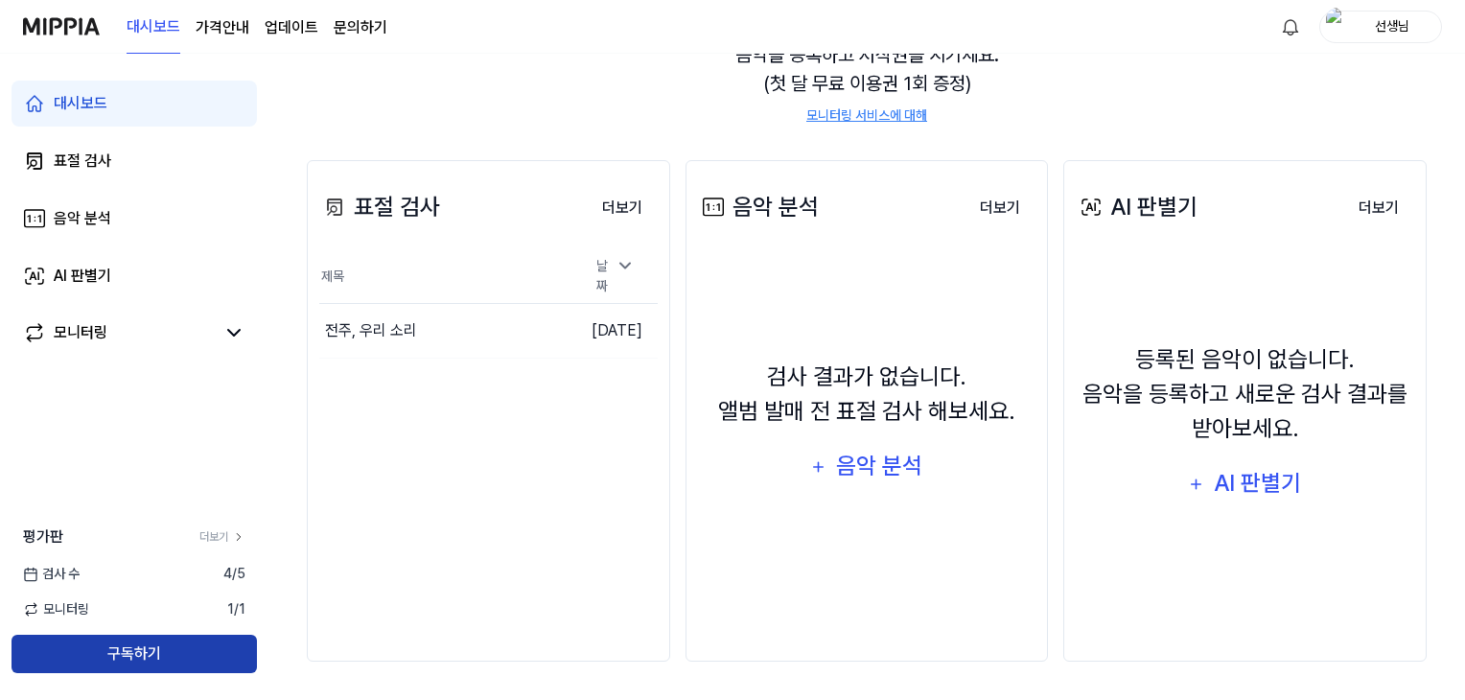
click at [139, 659] on button "구독하기" at bounding box center [134, 654] width 245 height 38
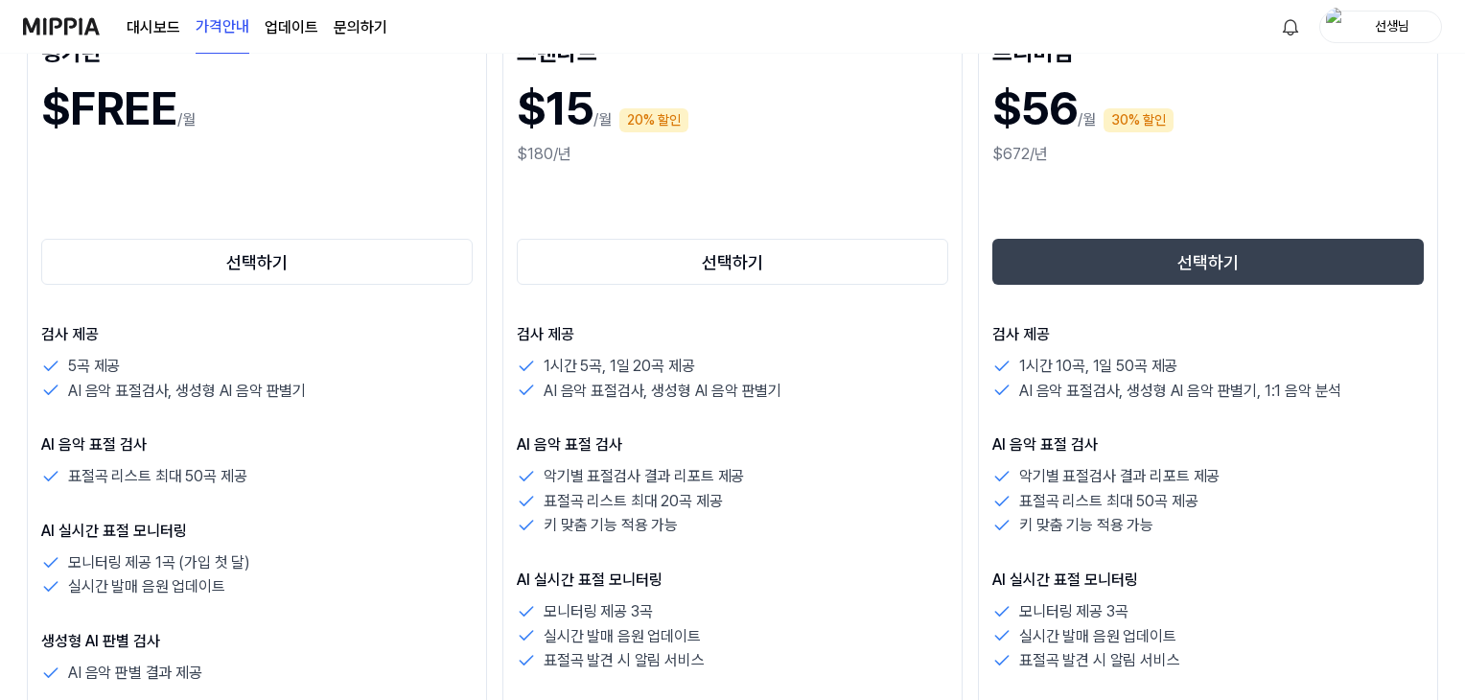
scroll to position [288, 0]
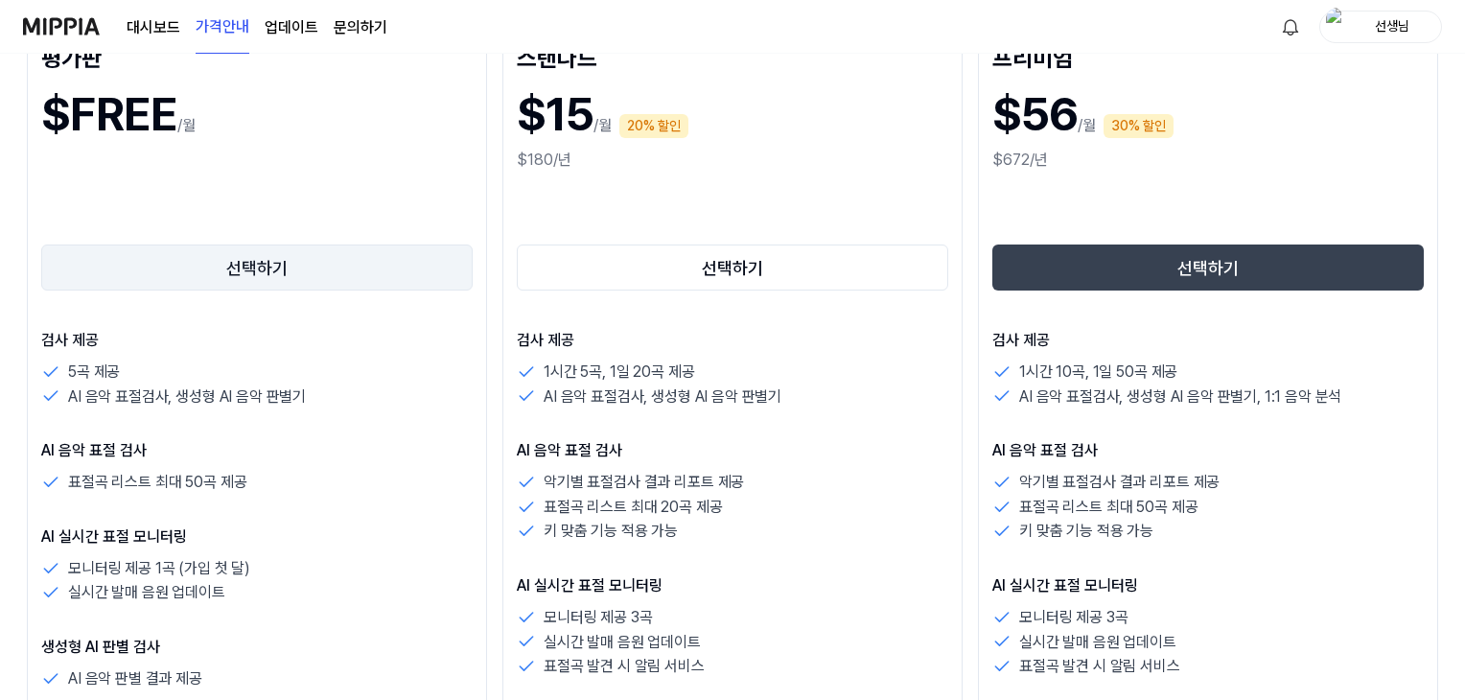
click at [244, 273] on button "선택하기" at bounding box center [256, 267] width 431 height 46
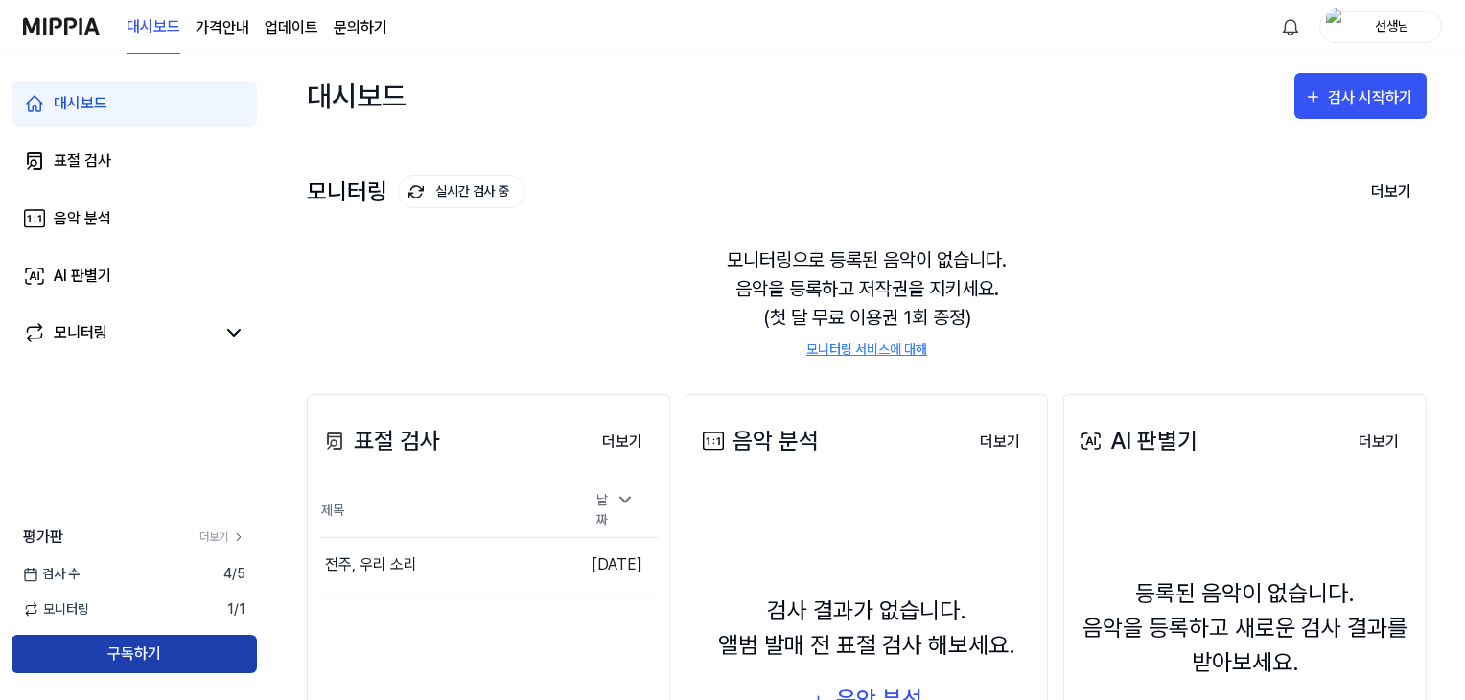
click at [148, 650] on button "구독하기" at bounding box center [134, 654] width 245 height 38
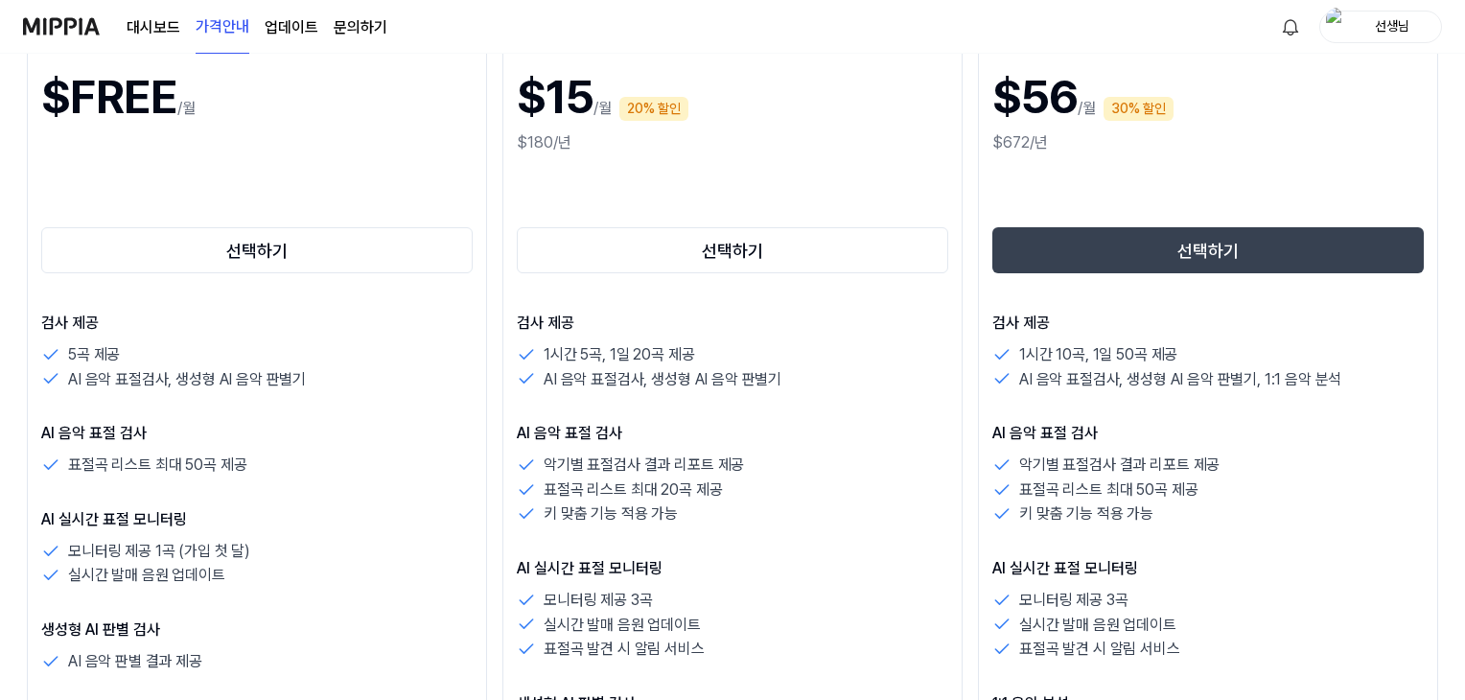
scroll to position [192, 0]
